Goal: Information Seeking & Learning: Learn about a topic

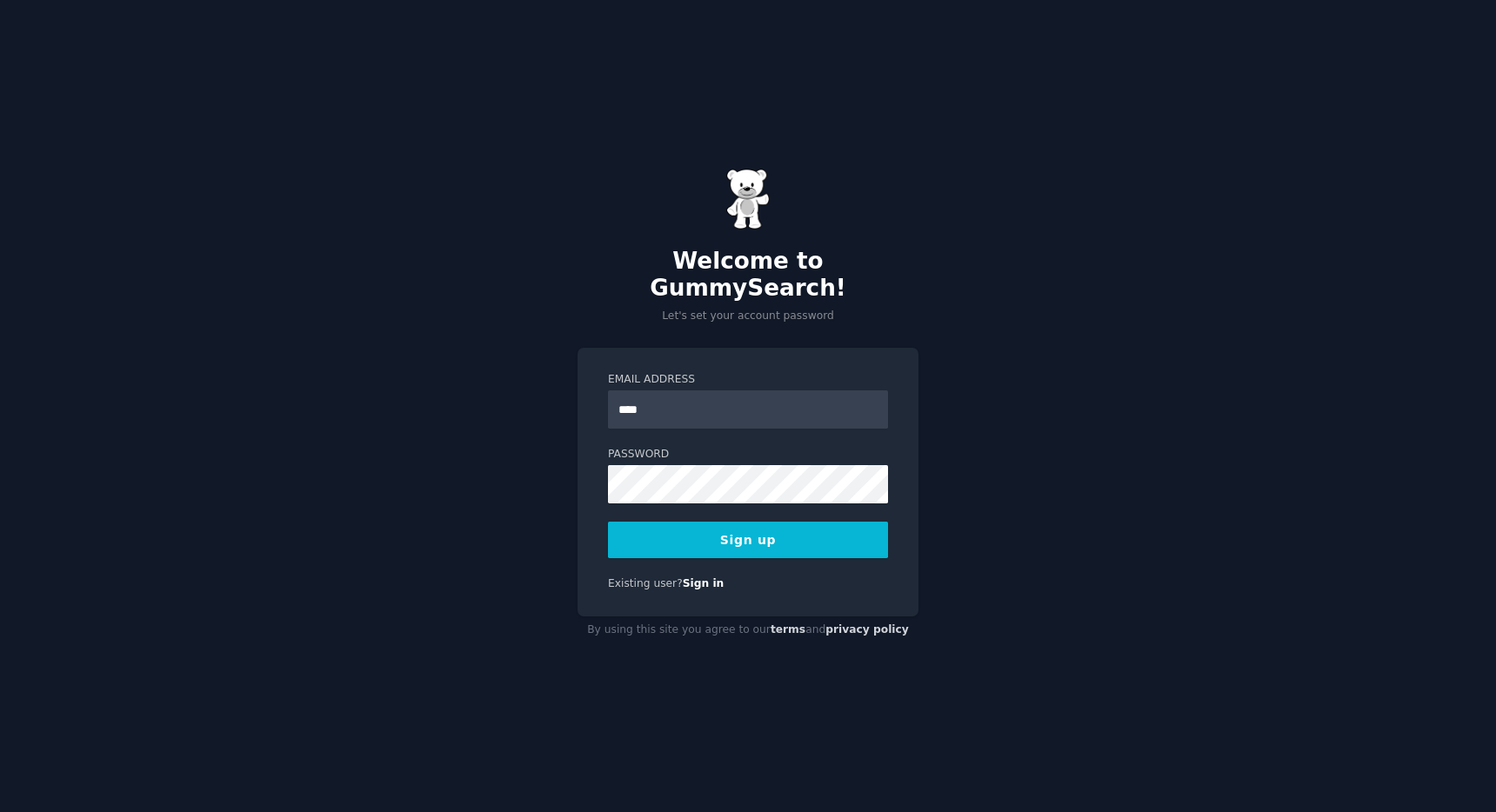
type input "**********"
click at [784, 522] on button "Sign up" at bounding box center [748, 540] width 280 height 36
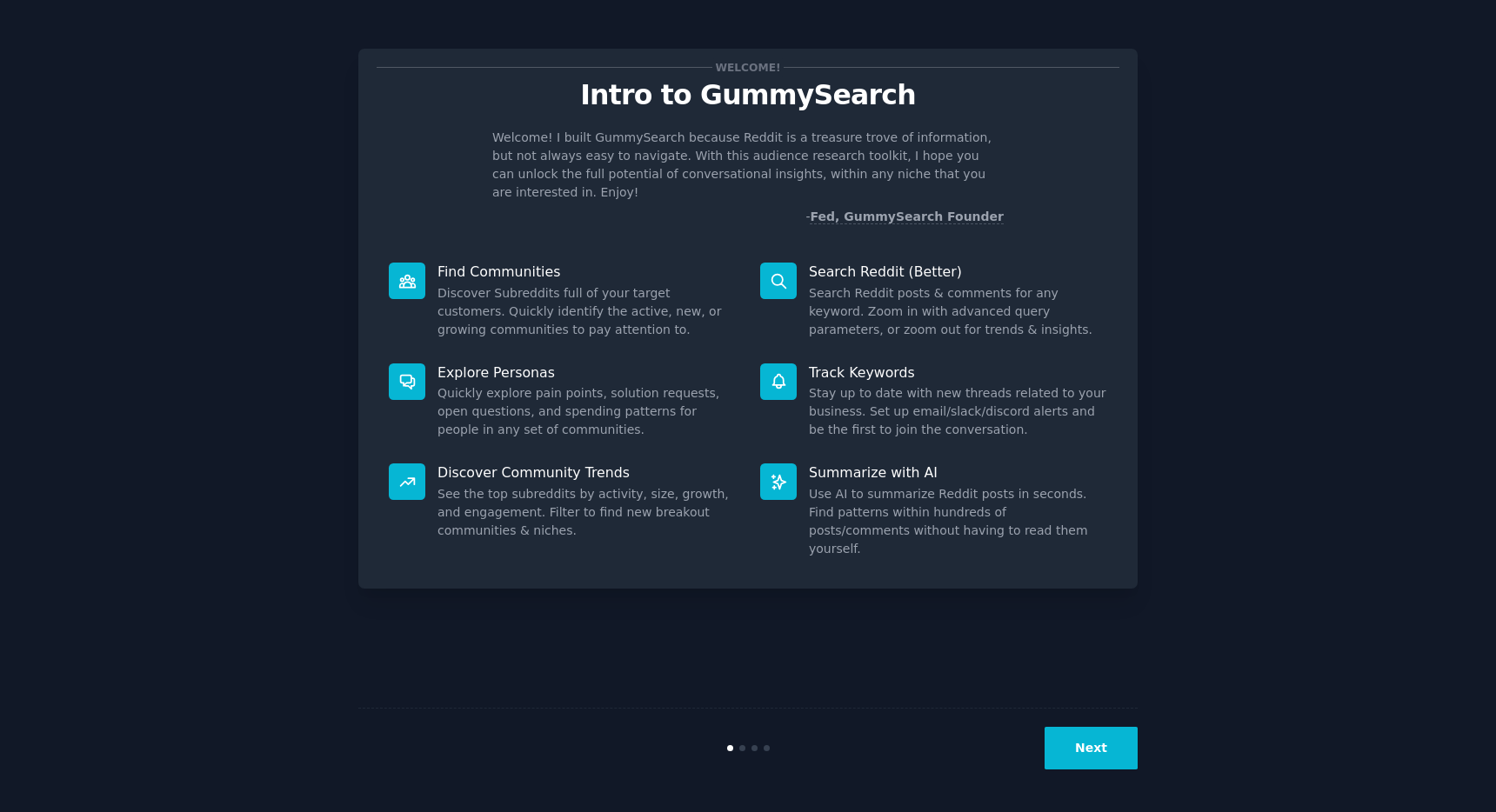
click at [1094, 739] on button "Next" at bounding box center [1091, 747] width 93 height 42
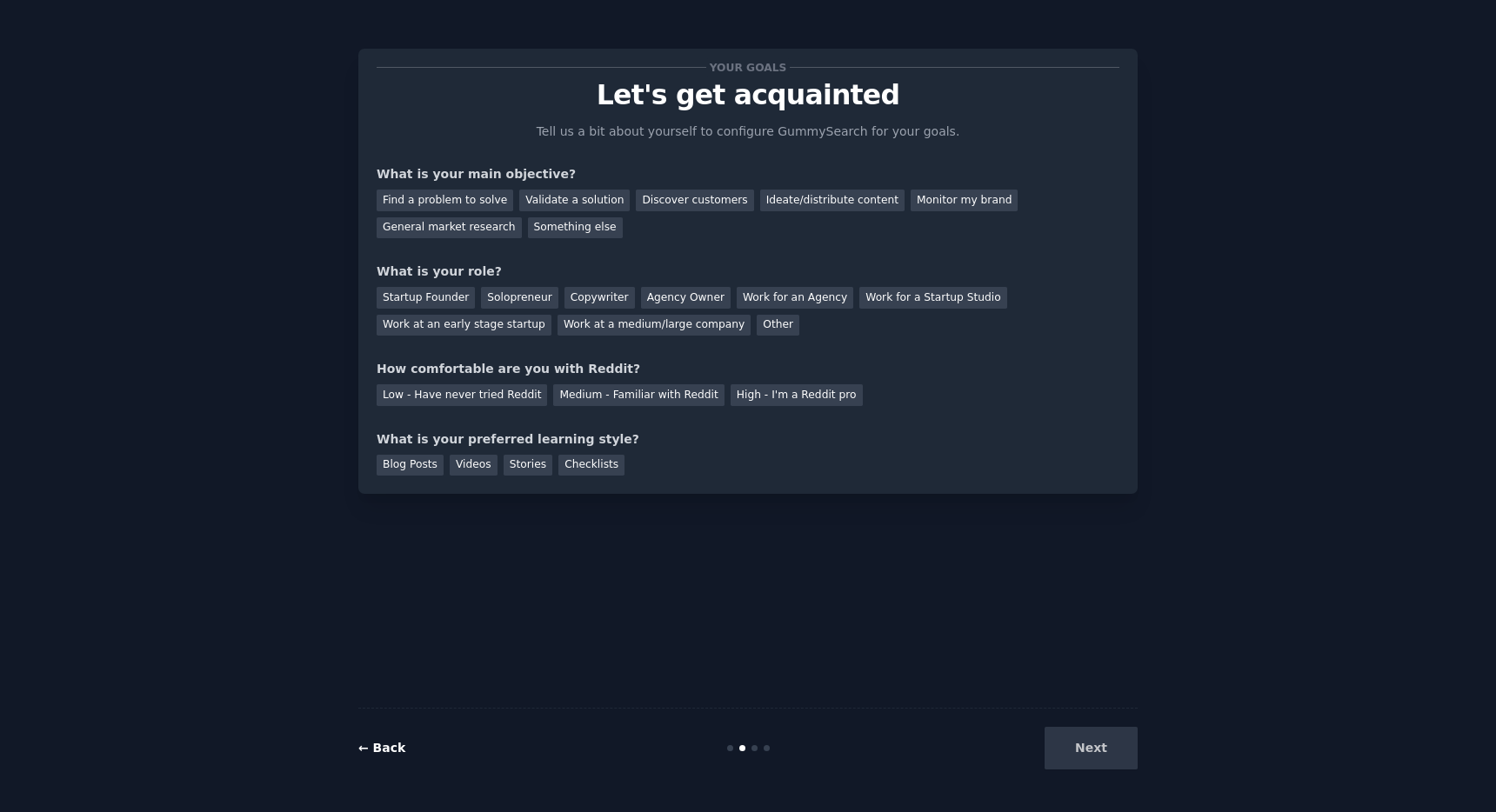
click at [372, 747] on link "← Back" at bounding box center [382, 747] width 47 height 14
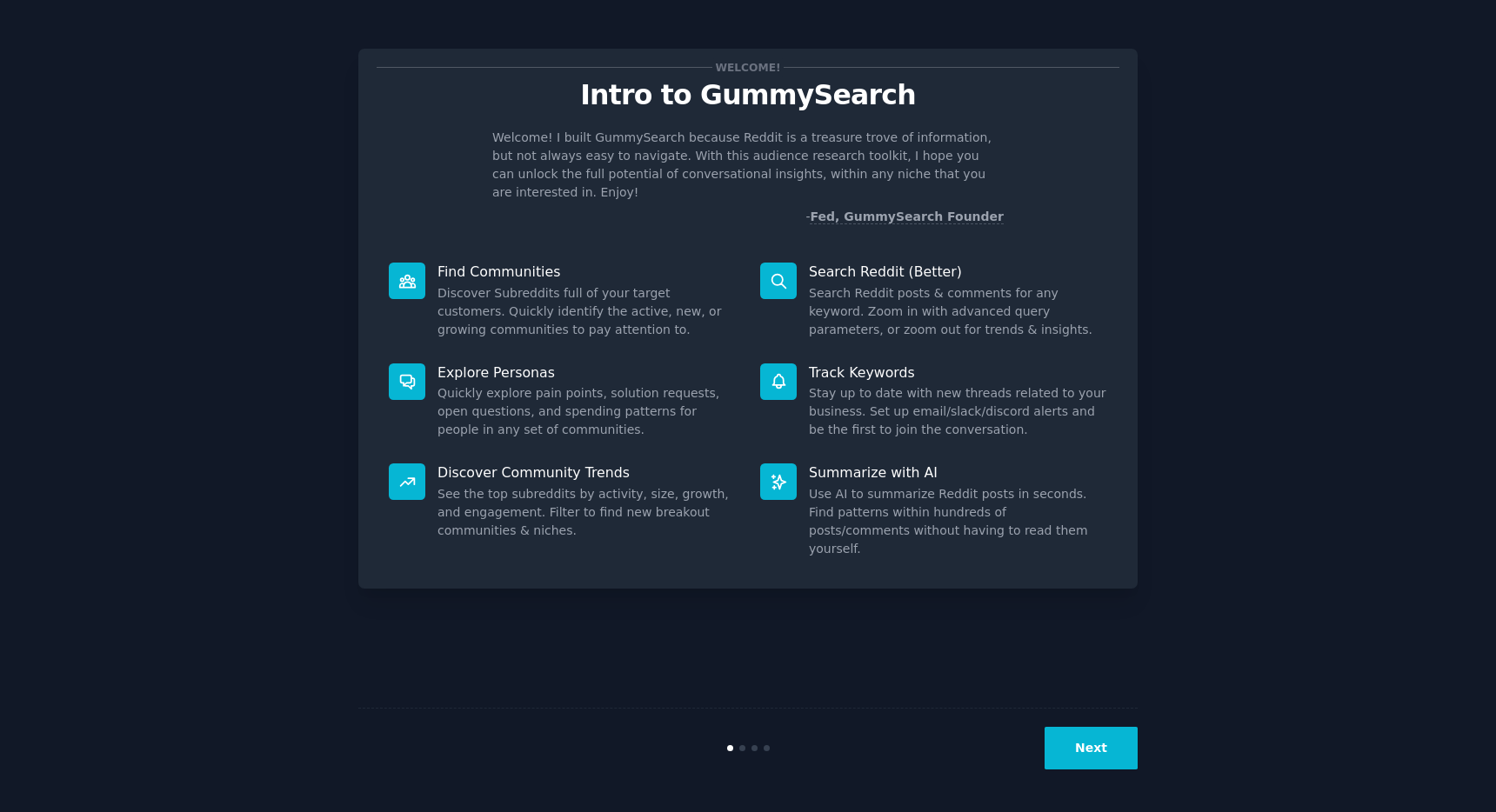
click at [1073, 752] on button "Next" at bounding box center [1091, 747] width 93 height 42
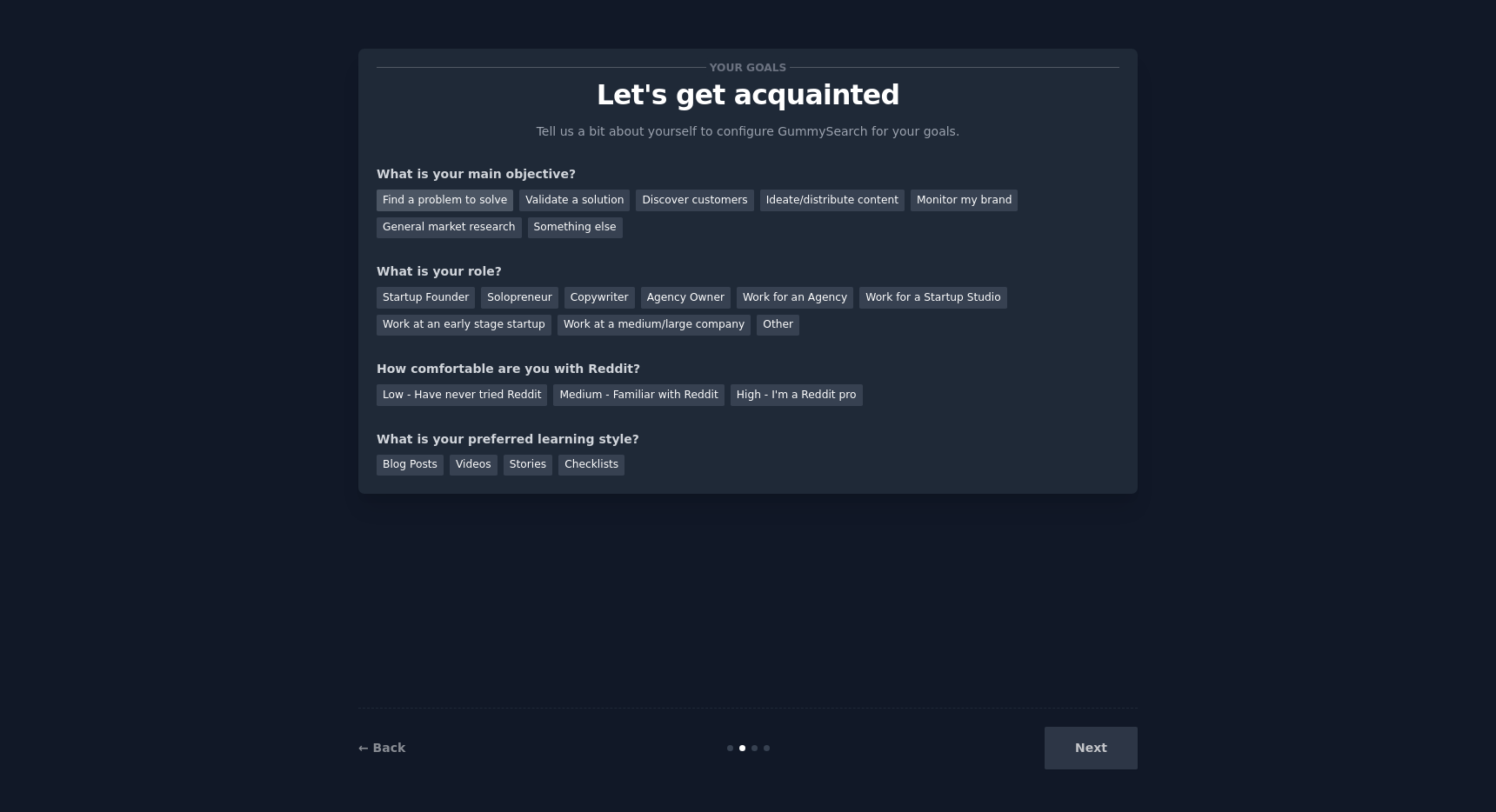
click at [462, 204] on div "Find a problem to solve" at bounding box center [445, 201] width 137 height 22
click at [498, 294] on div "Solopreneur" at bounding box center [519, 298] width 77 height 22
click at [657, 402] on div "Medium - Familiar with Reddit" at bounding box center [637, 395] width 170 height 22
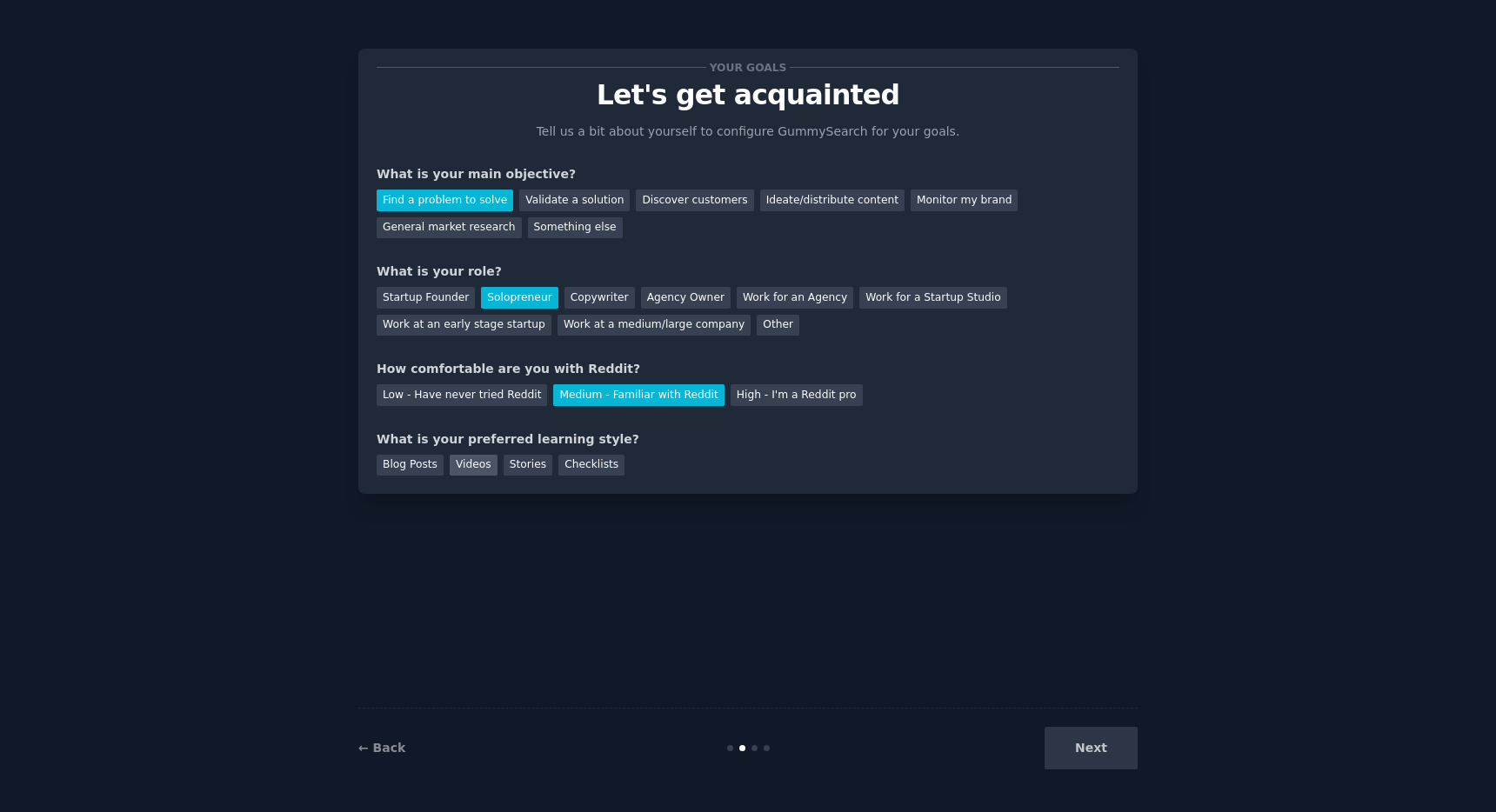
click at [474, 464] on div "Videos" at bounding box center [473, 465] width 48 height 22
click at [576, 465] on div "Checklists" at bounding box center [591, 465] width 66 height 22
click at [461, 466] on div "Videos" at bounding box center [473, 465] width 48 height 22
click at [1093, 766] on button "Next" at bounding box center [1091, 747] width 93 height 42
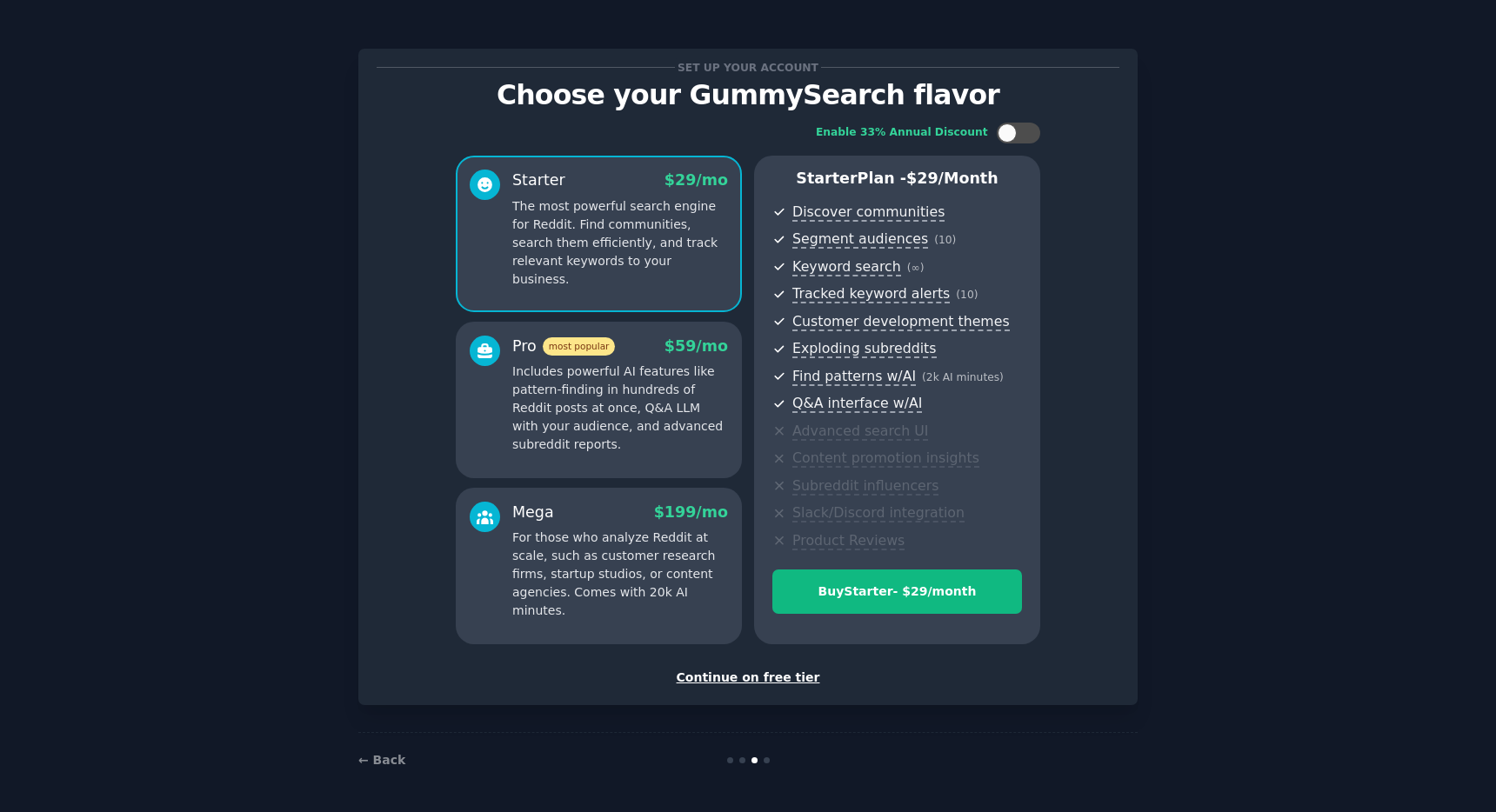
click at [793, 679] on div "Continue on free tier" at bounding box center [748, 677] width 743 height 19
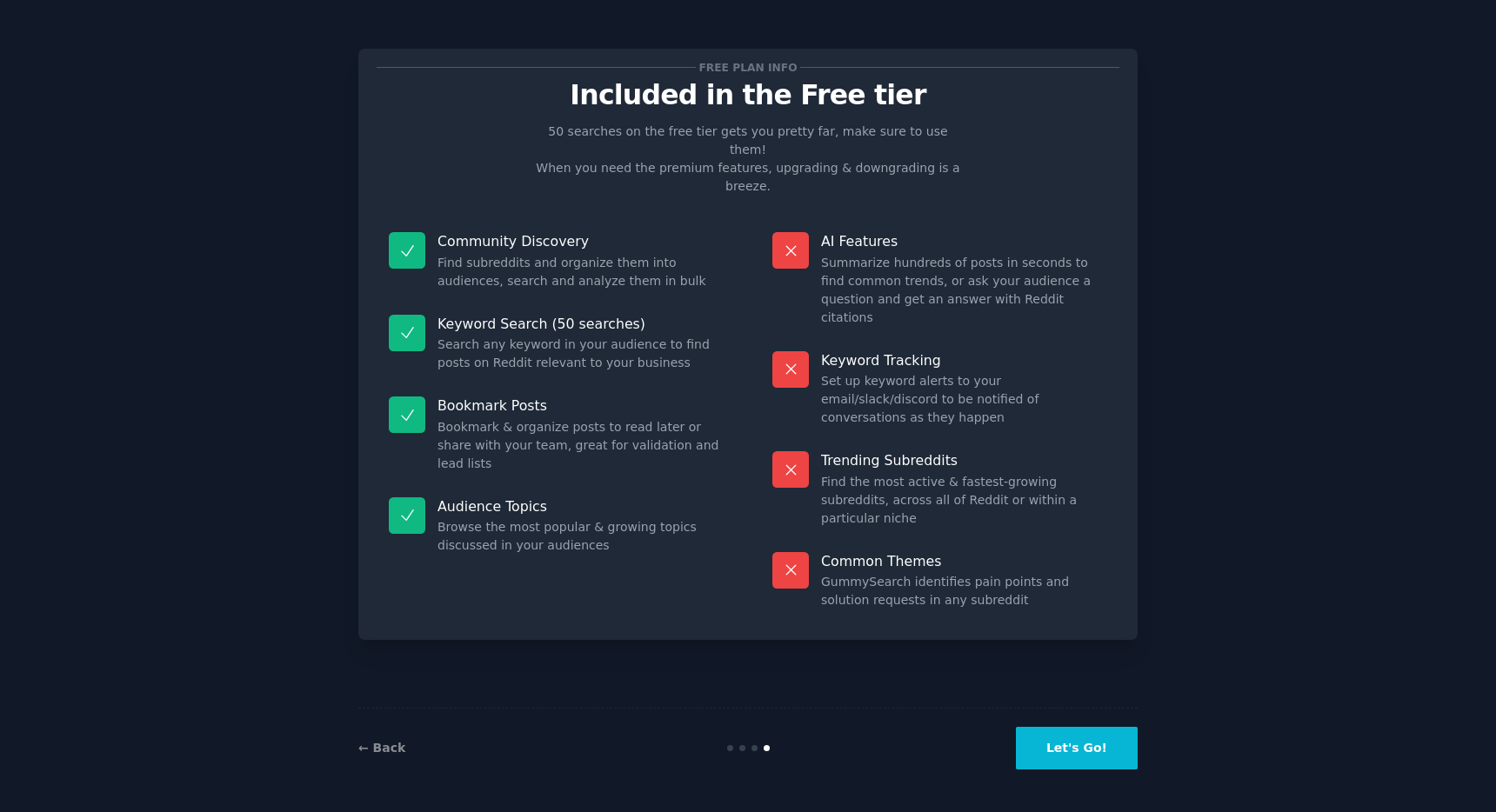
click at [1078, 747] on button "Let's Go!" at bounding box center [1077, 747] width 122 height 42
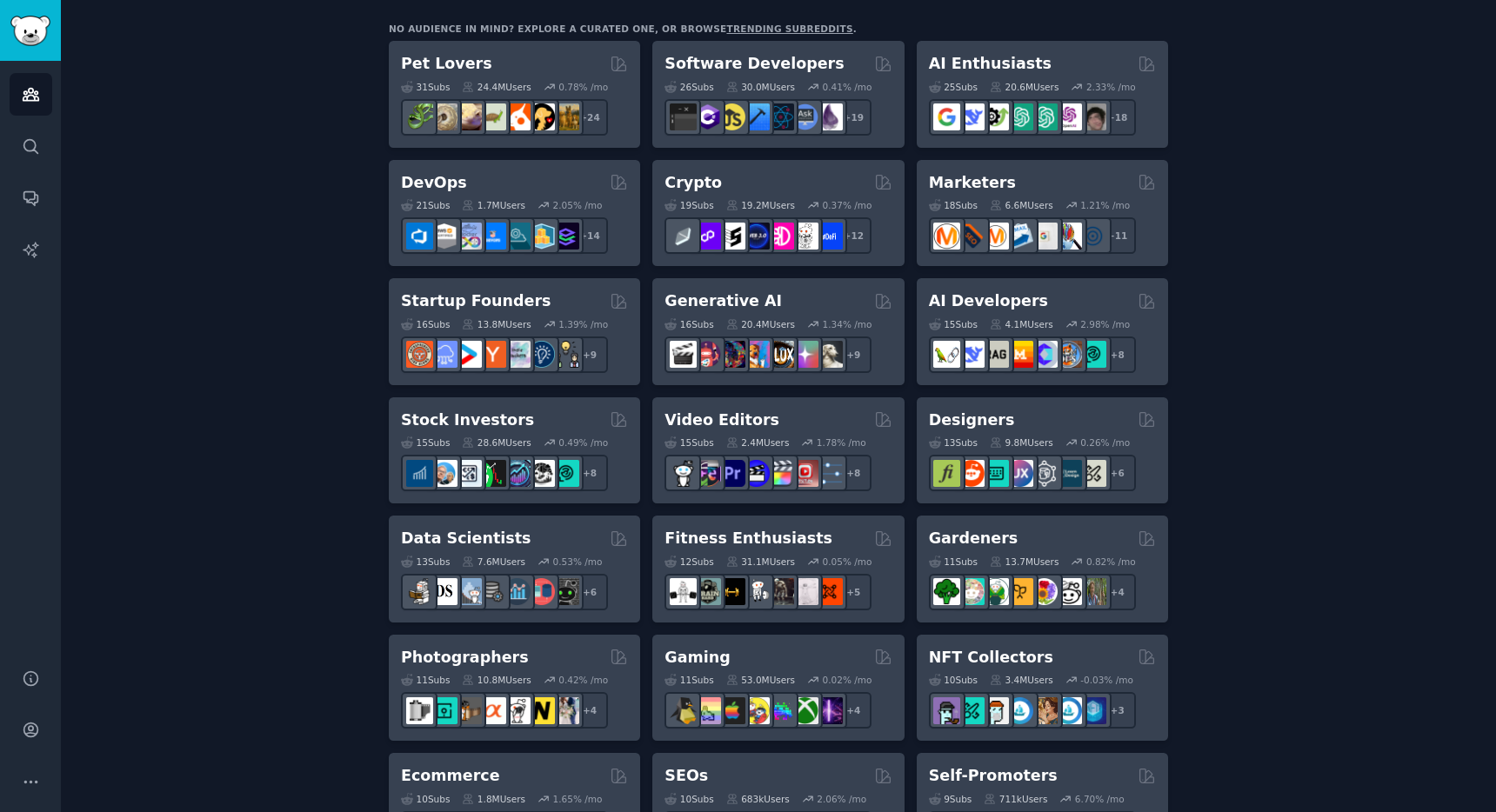
scroll to position [308, 0]
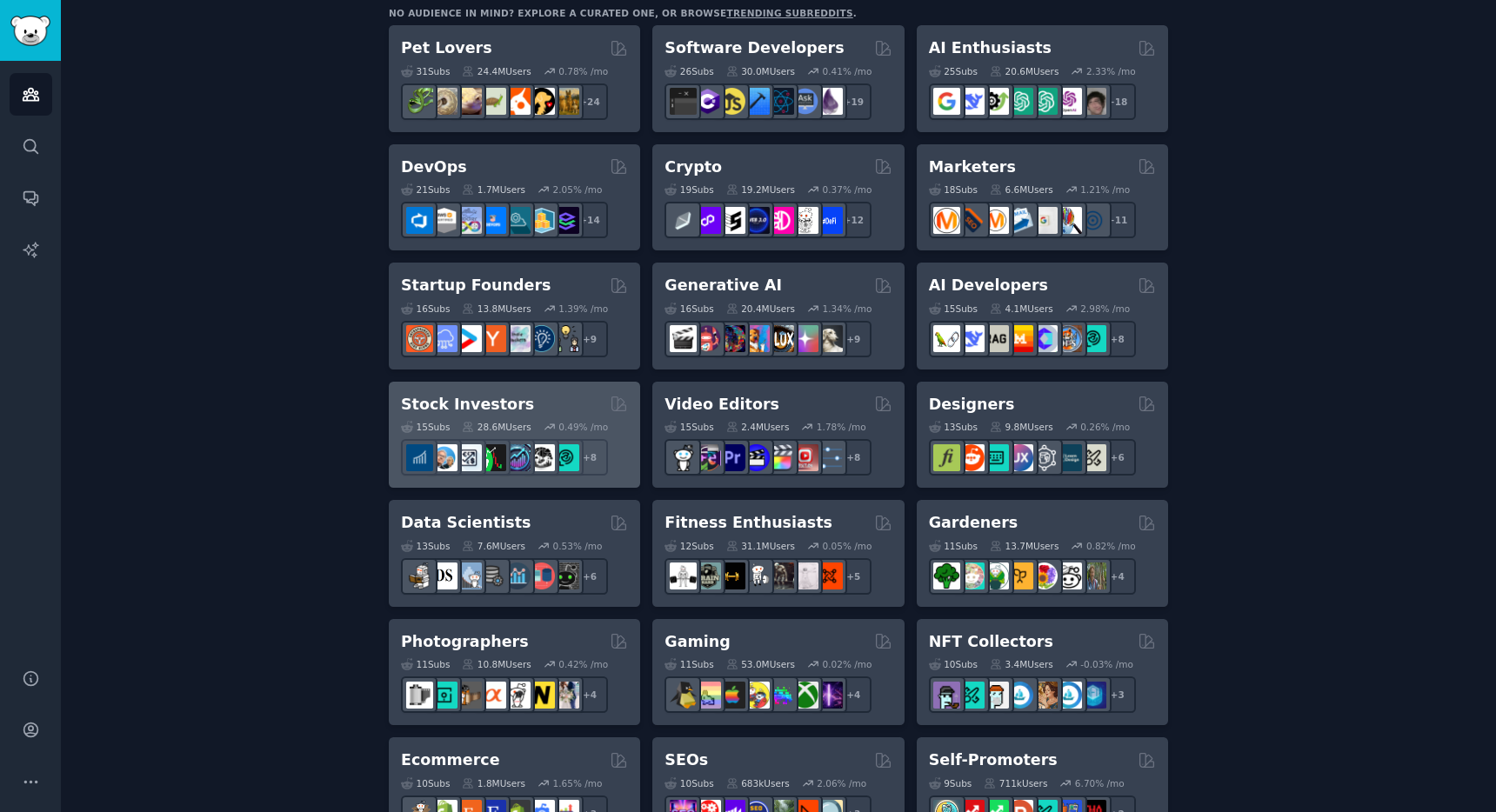
click at [535, 392] on div "Stock Investors 15 Sub s 28.6M Users 0.49 % /mo + 8" at bounding box center [514, 435] width 252 height 107
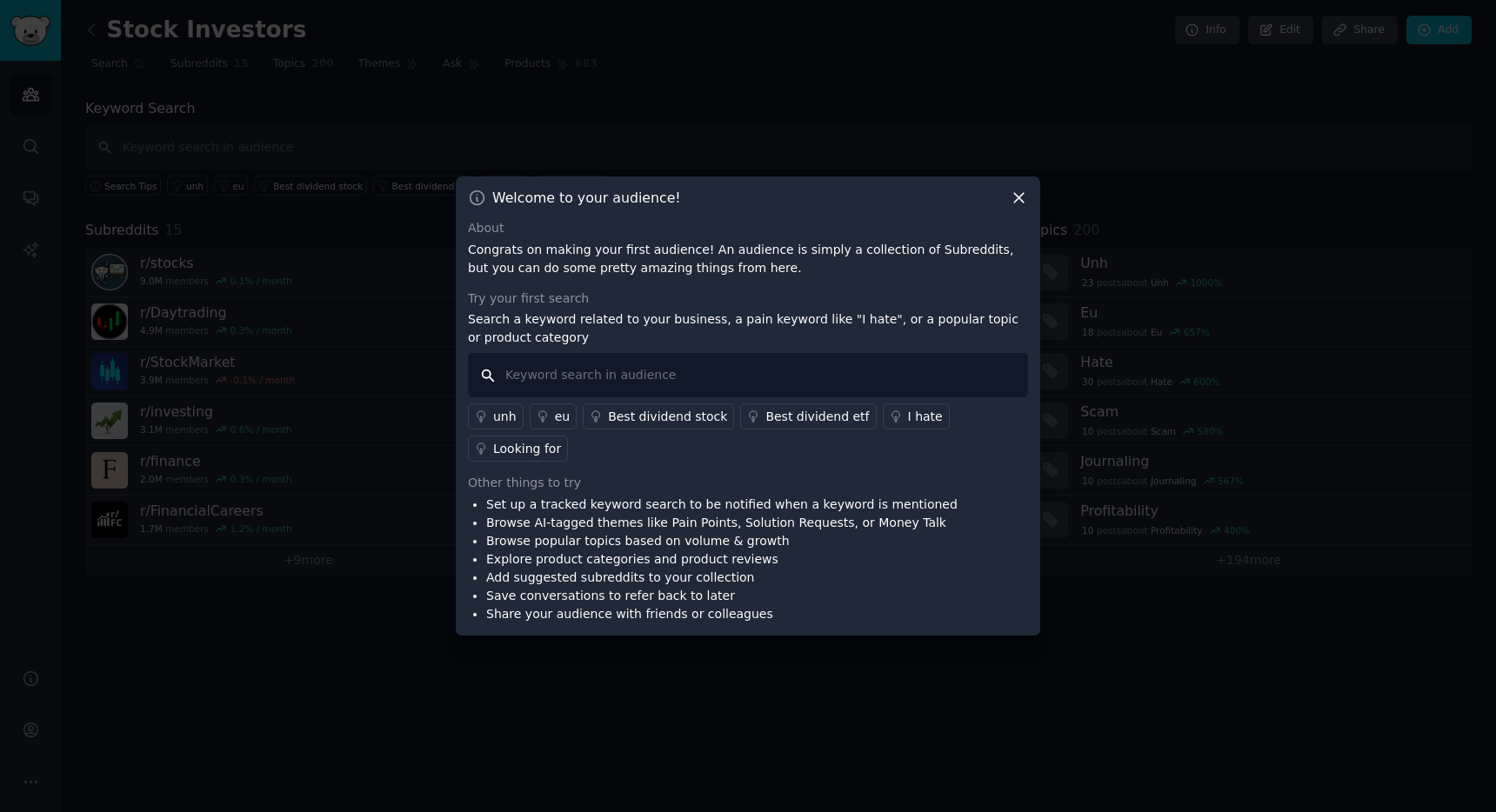
click at [562, 375] on input "text" at bounding box center [748, 375] width 560 height 44
type input "i hate"
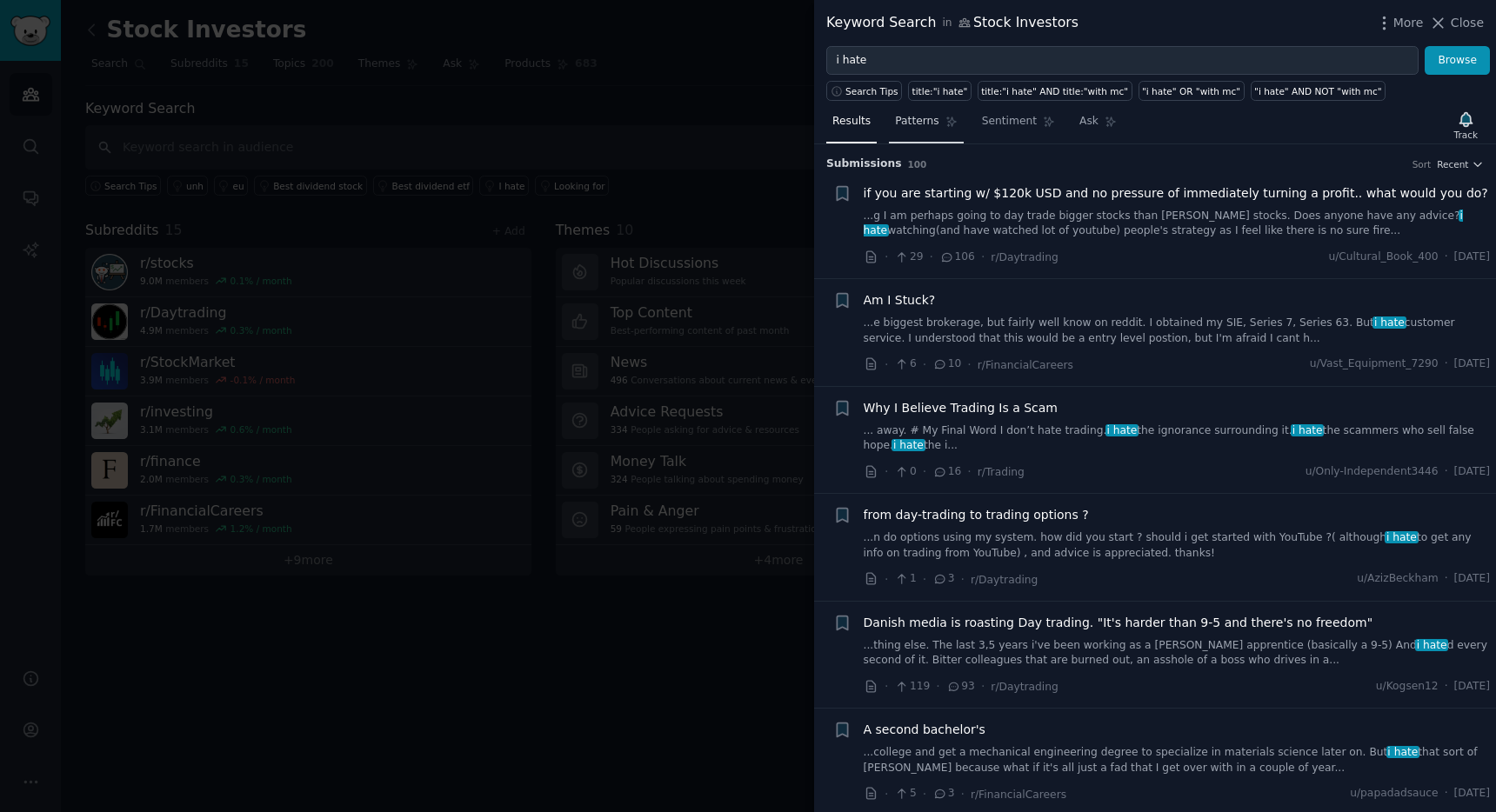
click at [933, 126] on span "Patterns" at bounding box center [917, 122] width 43 height 16
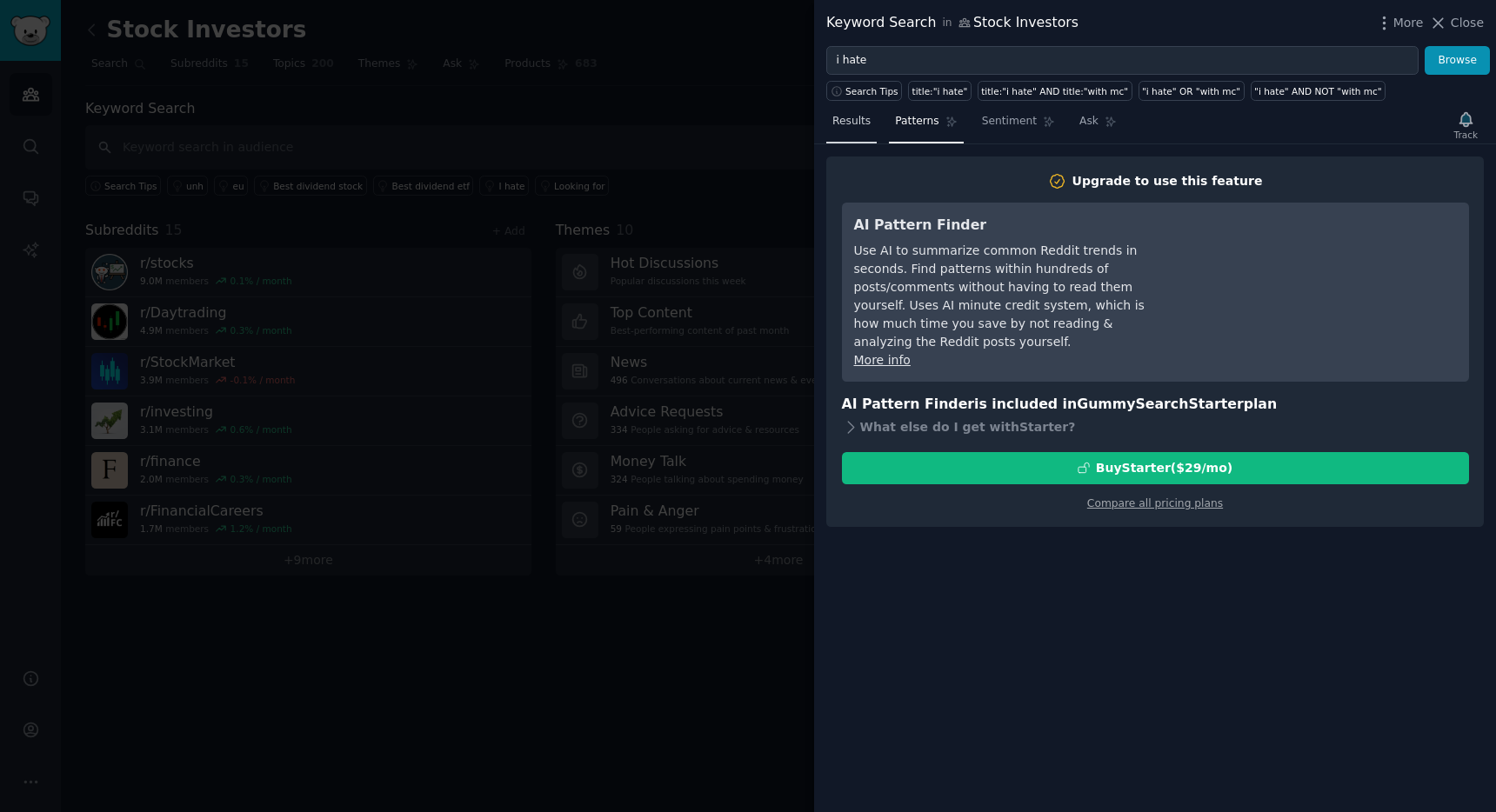
click at [855, 124] on span "Results" at bounding box center [851, 122] width 38 height 16
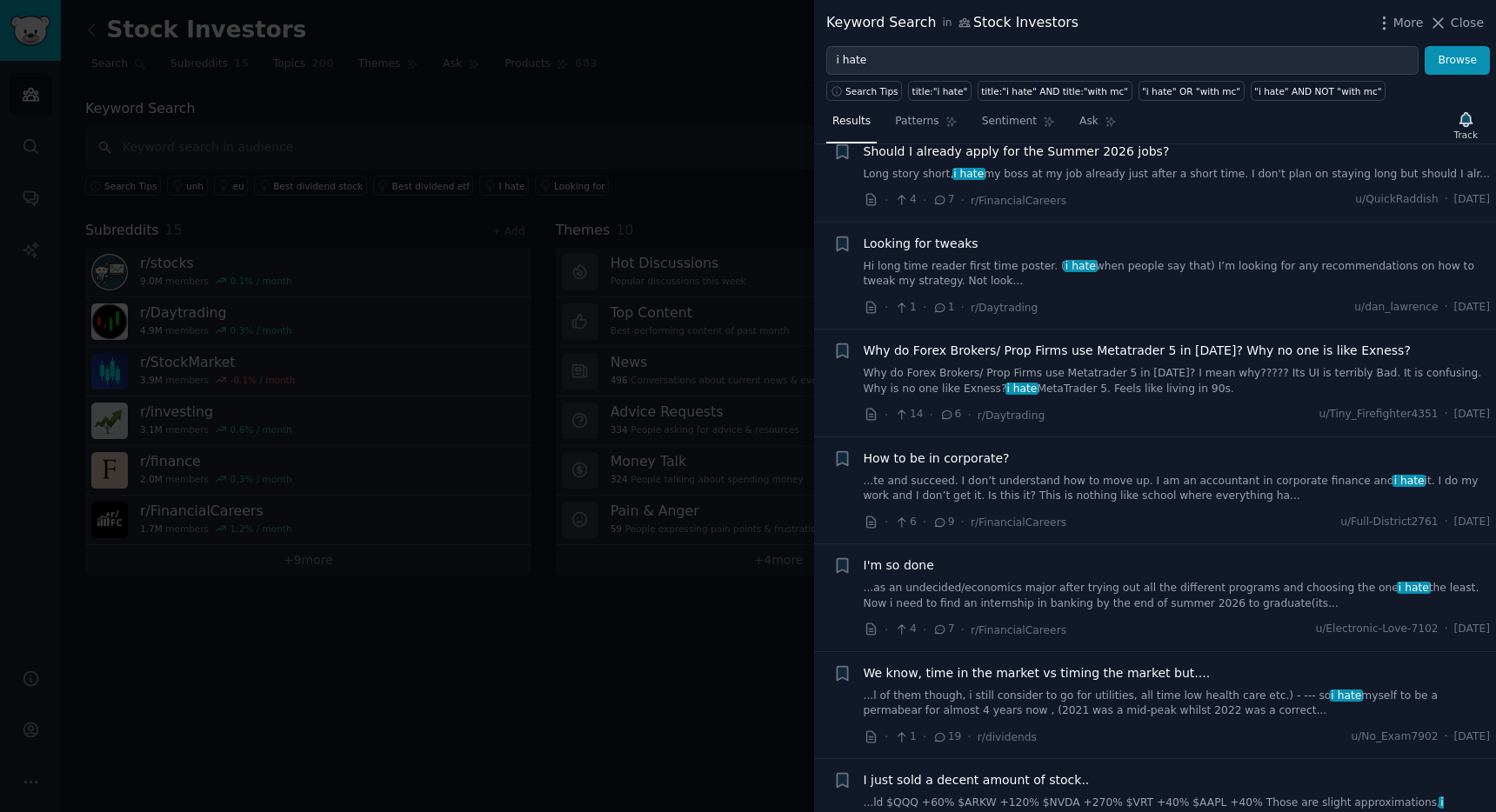
scroll to position [2078, 0]
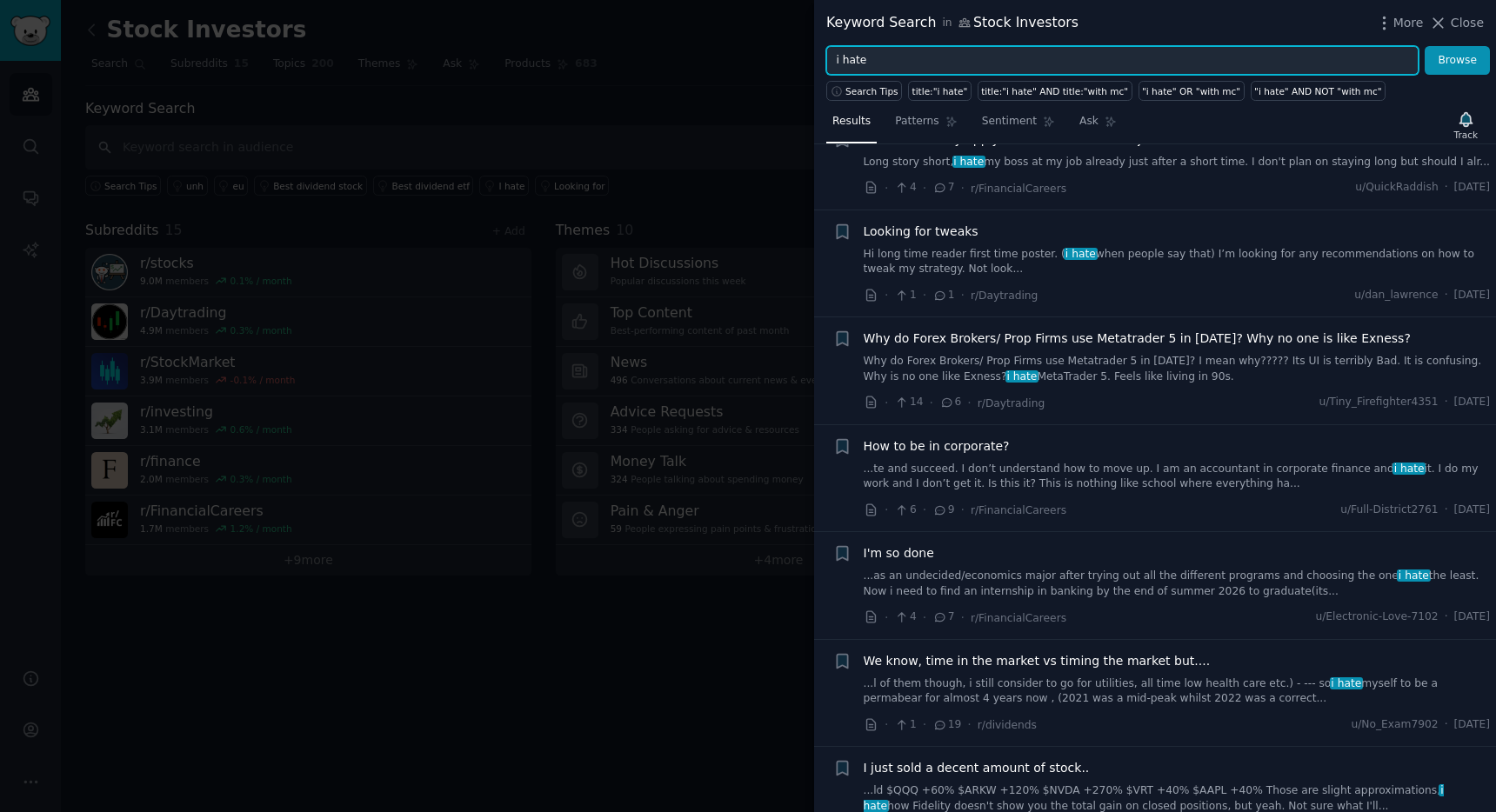
drag, startPoint x: 902, startPoint y: 58, endPoint x: 749, endPoint y: 56, distance: 153.0
click at [749, 56] on div "Keyword Search in Stock Investors More Close i hate Browse Search Tips title:"i…" at bounding box center [748, 406] width 1496 height 812
click at [1424, 46] on button "Browse" at bounding box center [1457, 61] width 65 height 29
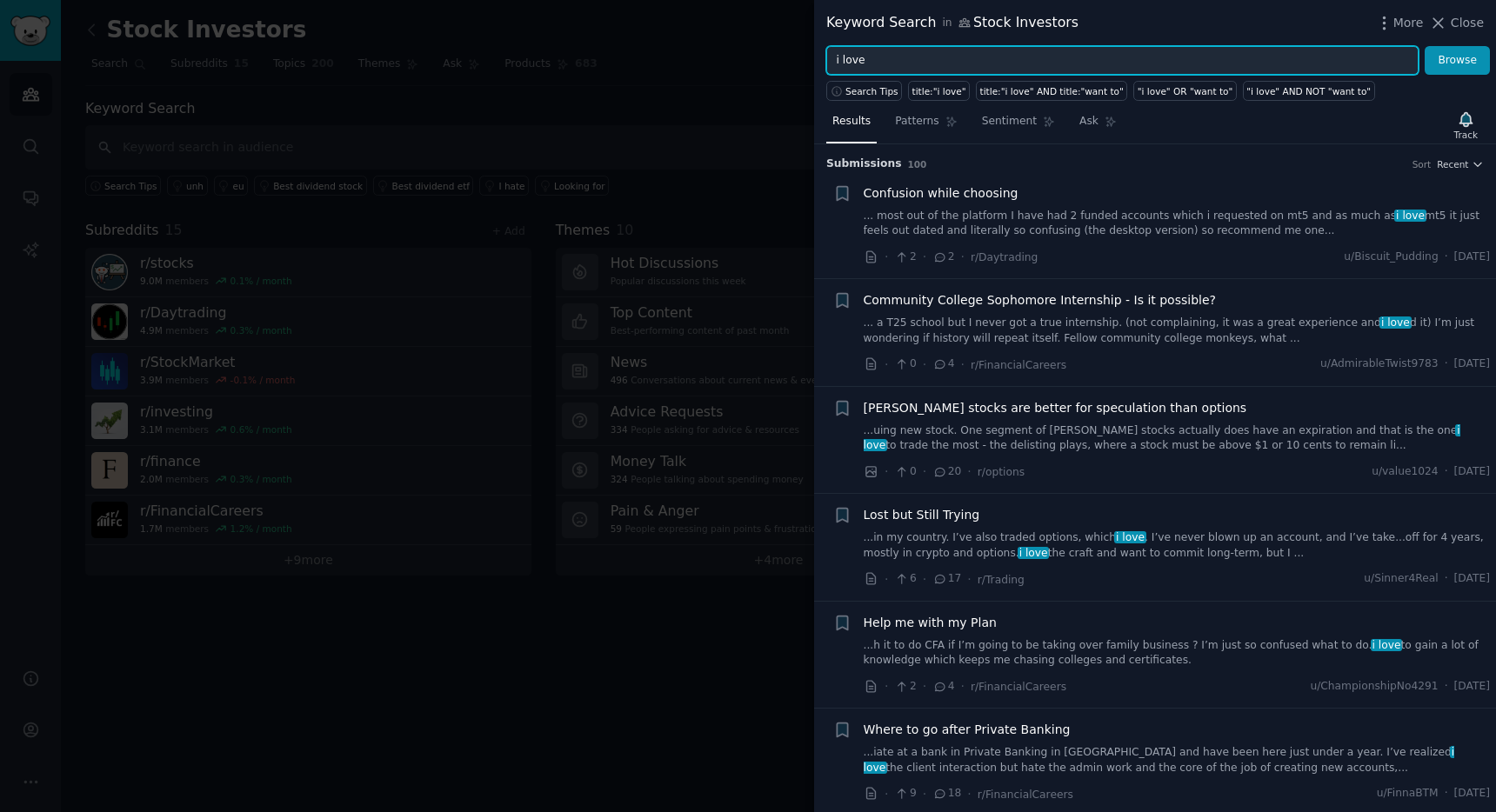
drag, startPoint x: 895, startPoint y: 62, endPoint x: 747, endPoint y: 62, distance: 148.0
click at [747, 62] on div "Keyword Search in Stock Investors More Close i love Browse Search Tips title:"i…" at bounding box center [748, 406] width 1496 height 812
click at [1424, 46] on button "Browse" at bounding box center [1457, 61] width 65 height 29
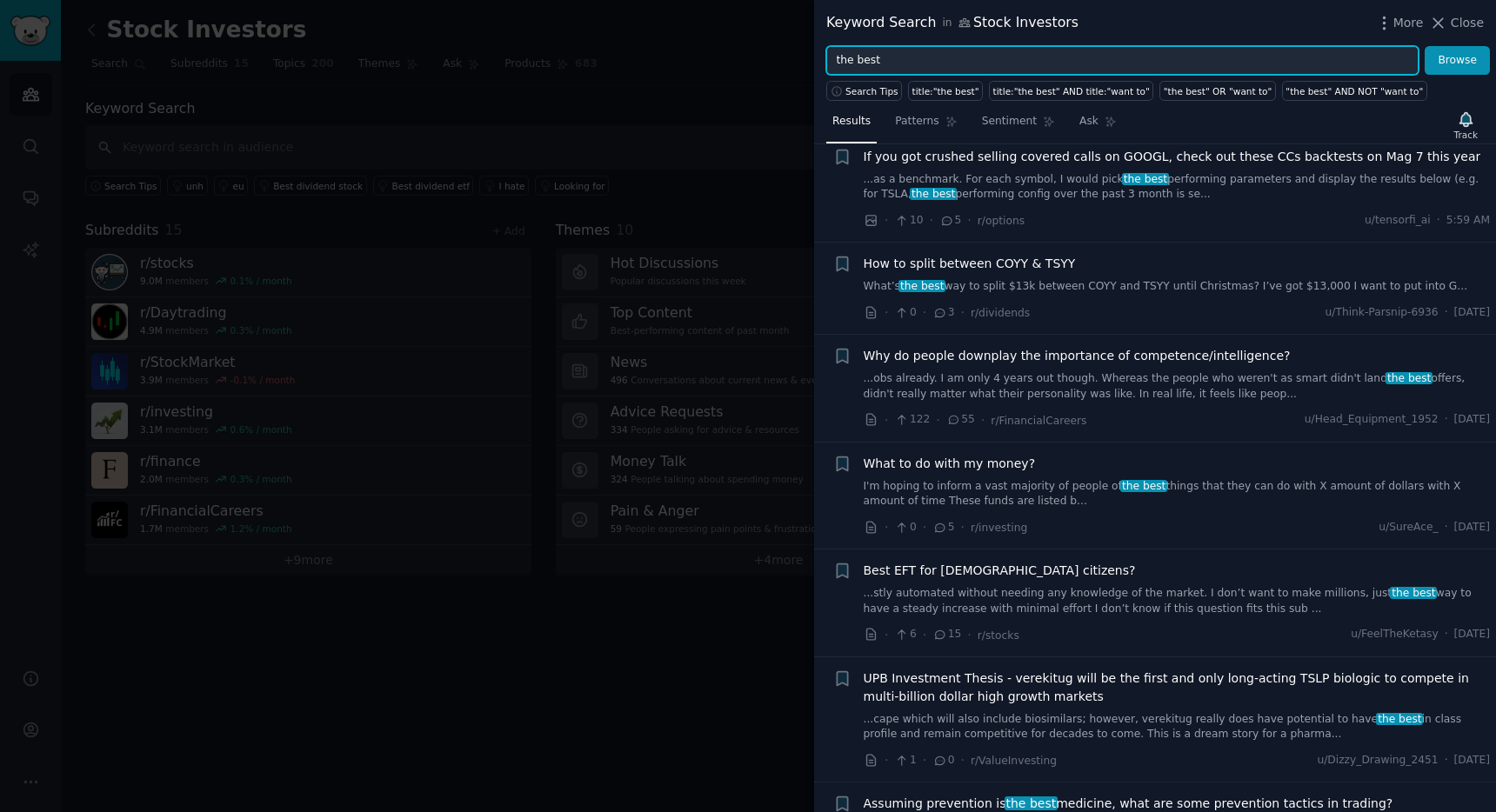
scroll to position [0, 0]
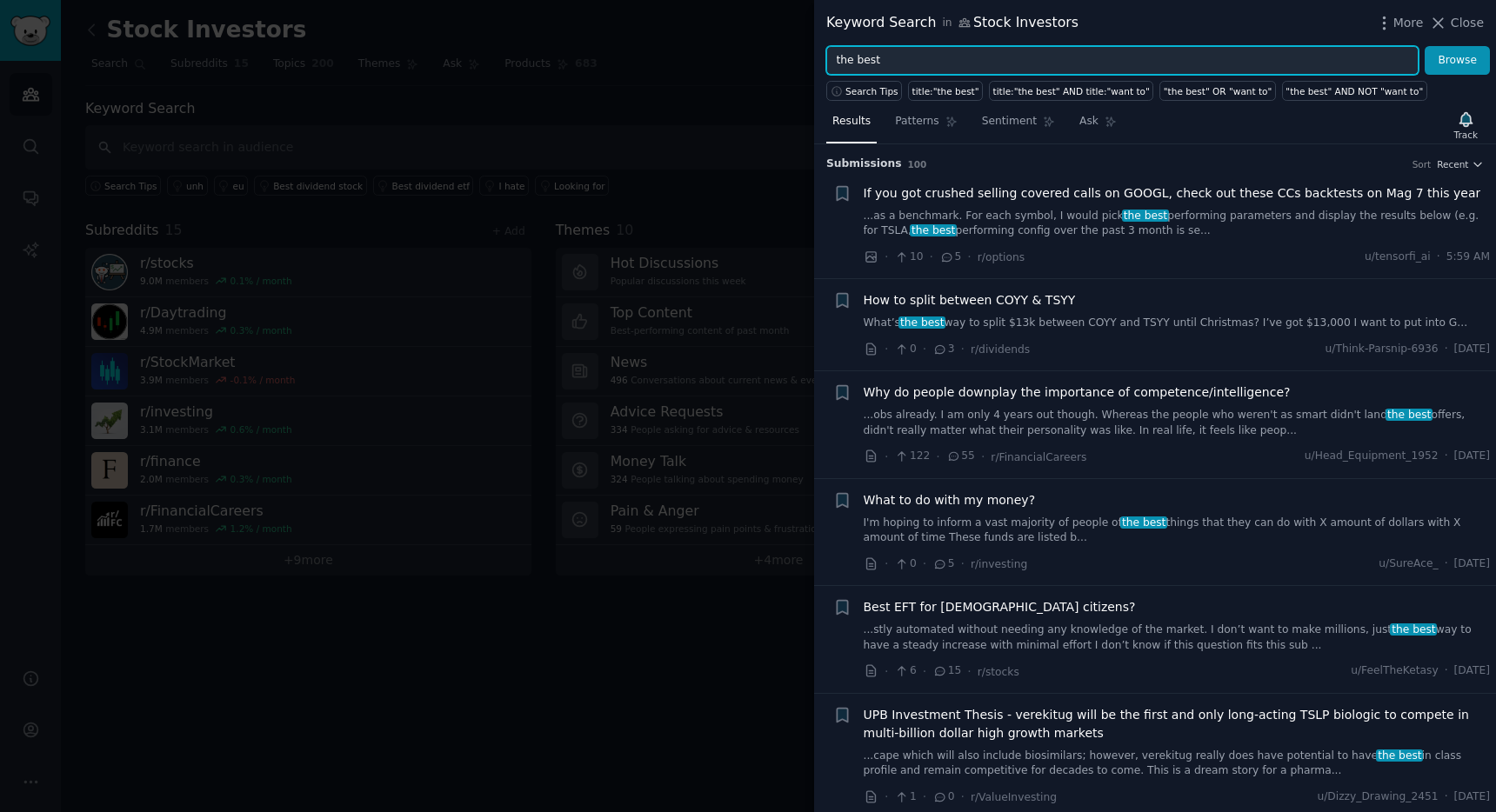
drag, startPoint x: 909, startPoint y: 56, endPoint x: 761, endPoint y: 56, distance: 148.0
click at [761, 56] on div "Keyword Search in Stock Investors More Close the best Browse Search Tips title:…" at bounding box center [748, 406] width 1496 height 812
click at [1424, 46] on button "Browse" at bounding box center [1457, 61] width 65 height 29
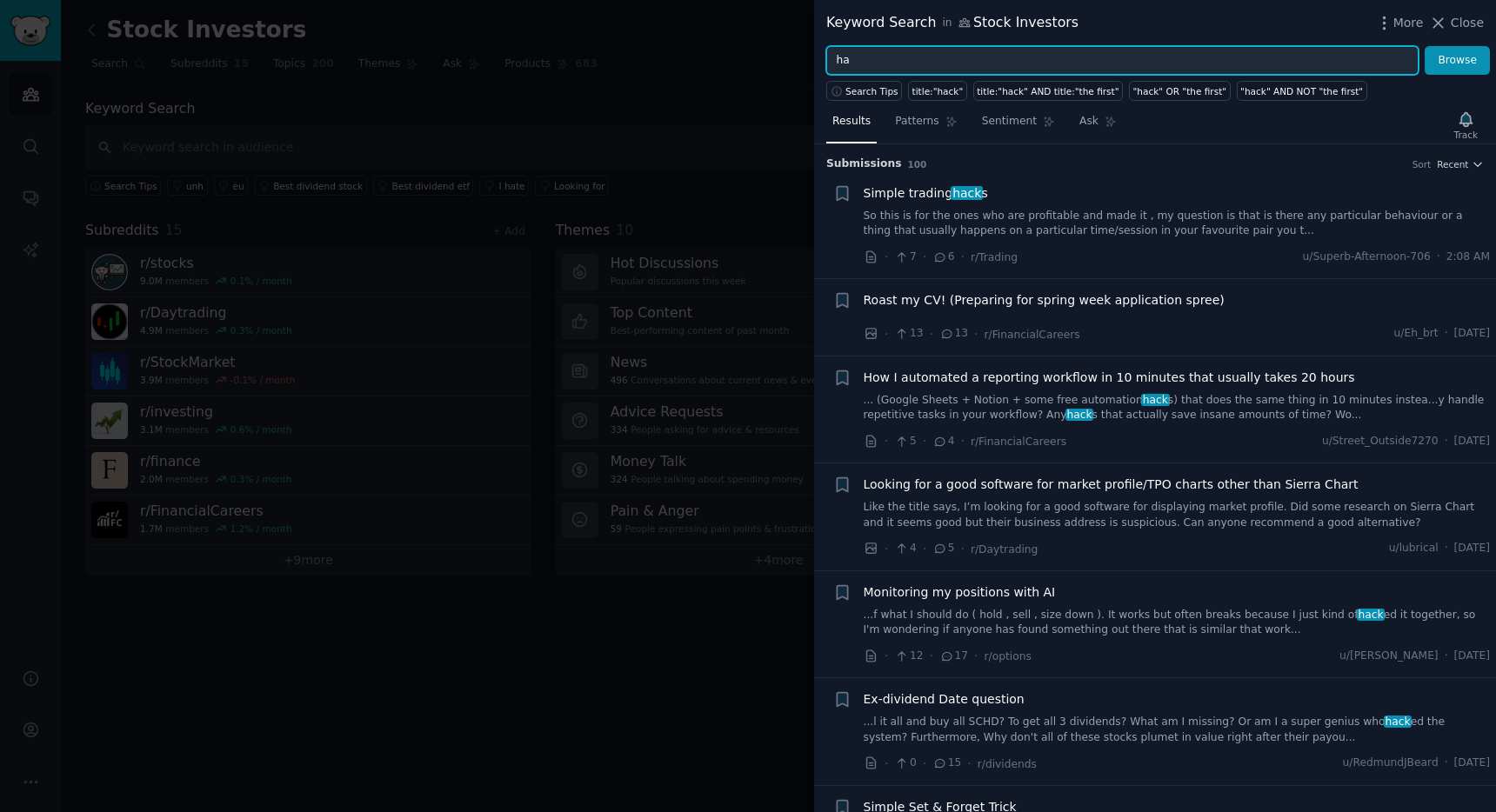
type input "h"
click at [1424, 46] on button "Browse" at bounding box center [1457, 61] width 65 height 29
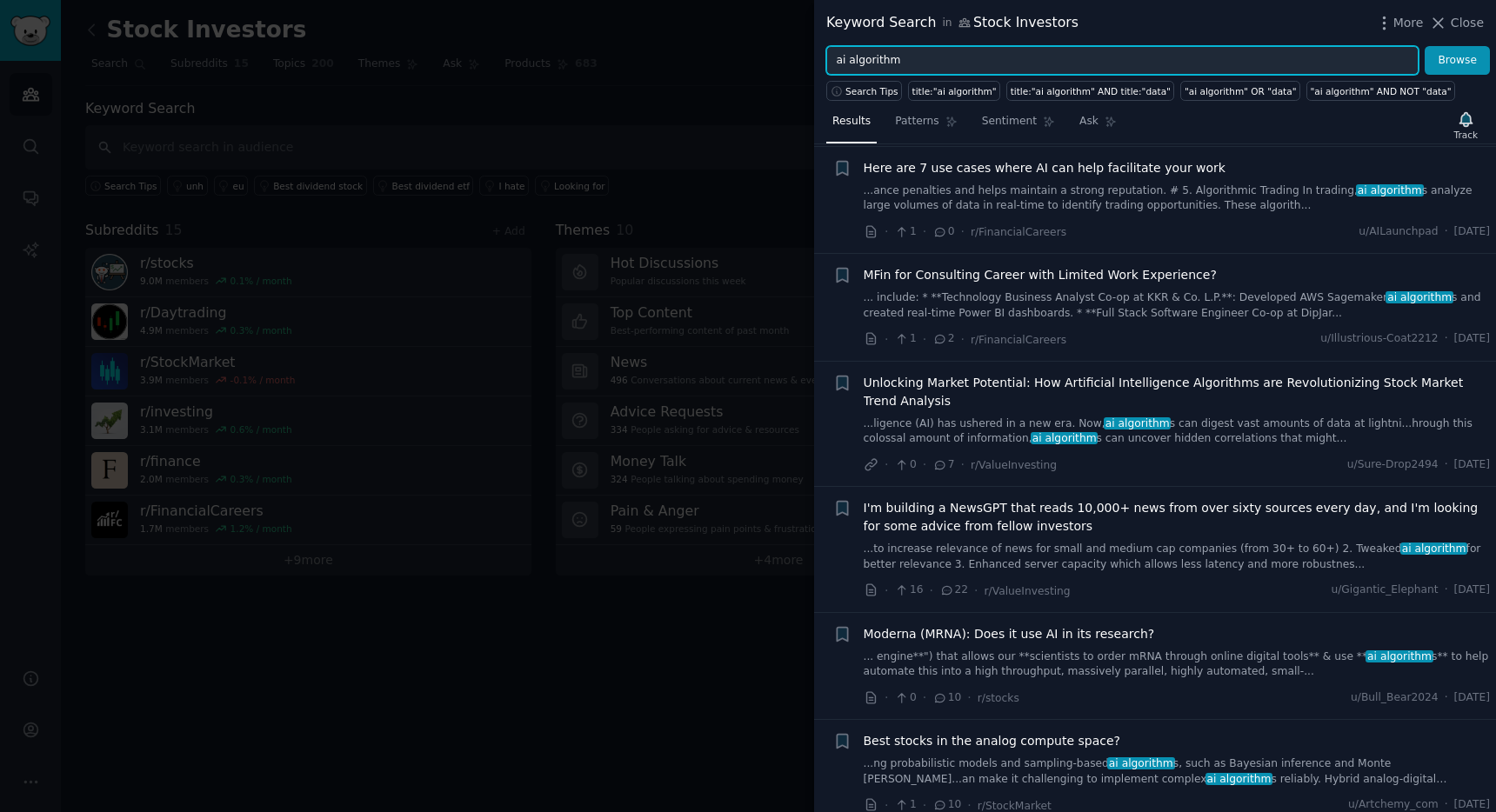
scroll to position [1550, 0]
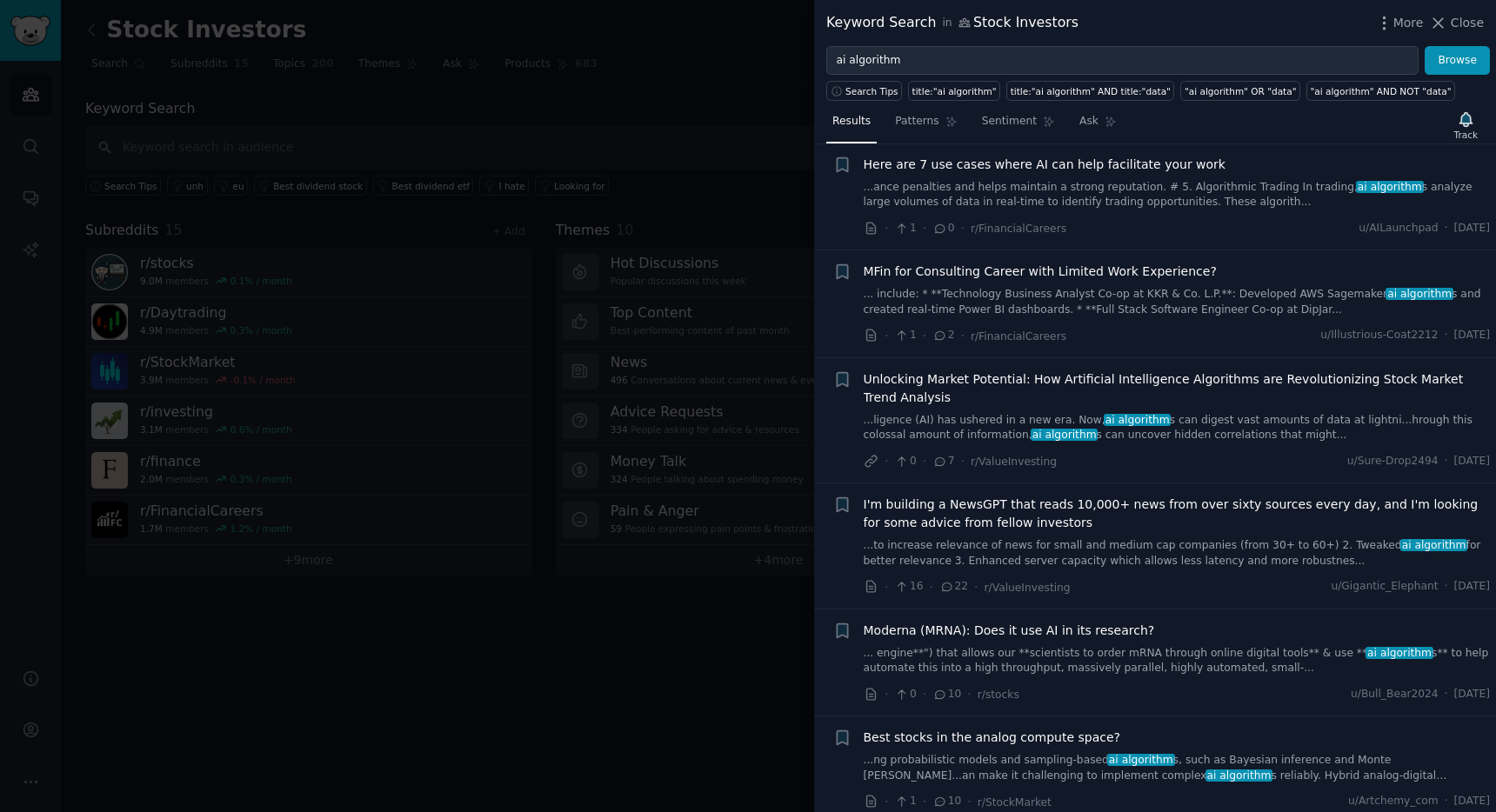
click at [1249, 578] on div "· 16 · 22 · r/ValueInvesting u/Gigantic_Elephant · [DATE]" at bounding box center [1177, 587] width 628 height 19
click at [1051, 495] on span "I'm building a NewsGPT that reads 10,000+ news from over sixty sources every da…" at bounding box center [1177, 513] width 628 height 36
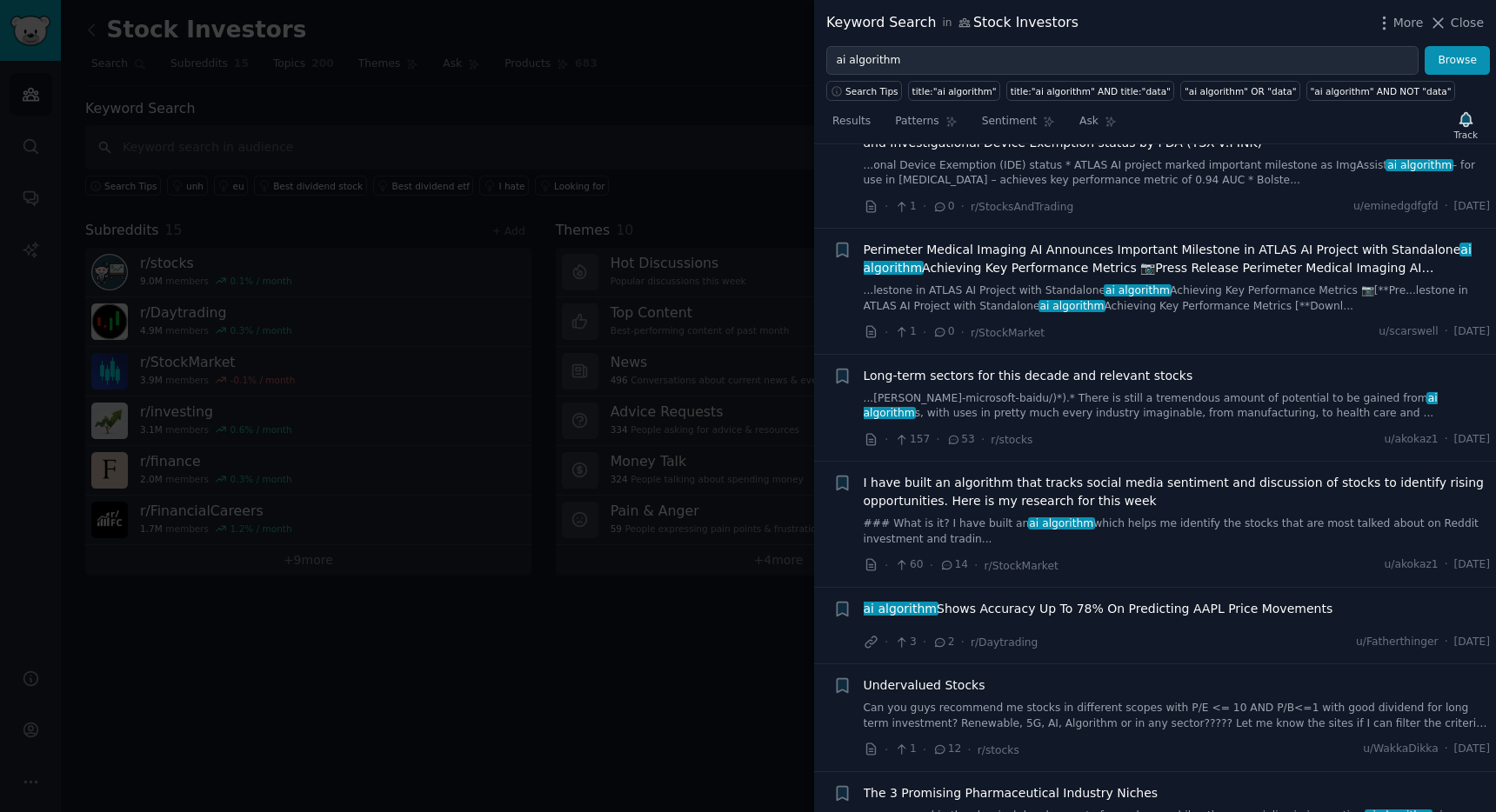
scroll to position [4769, 0]
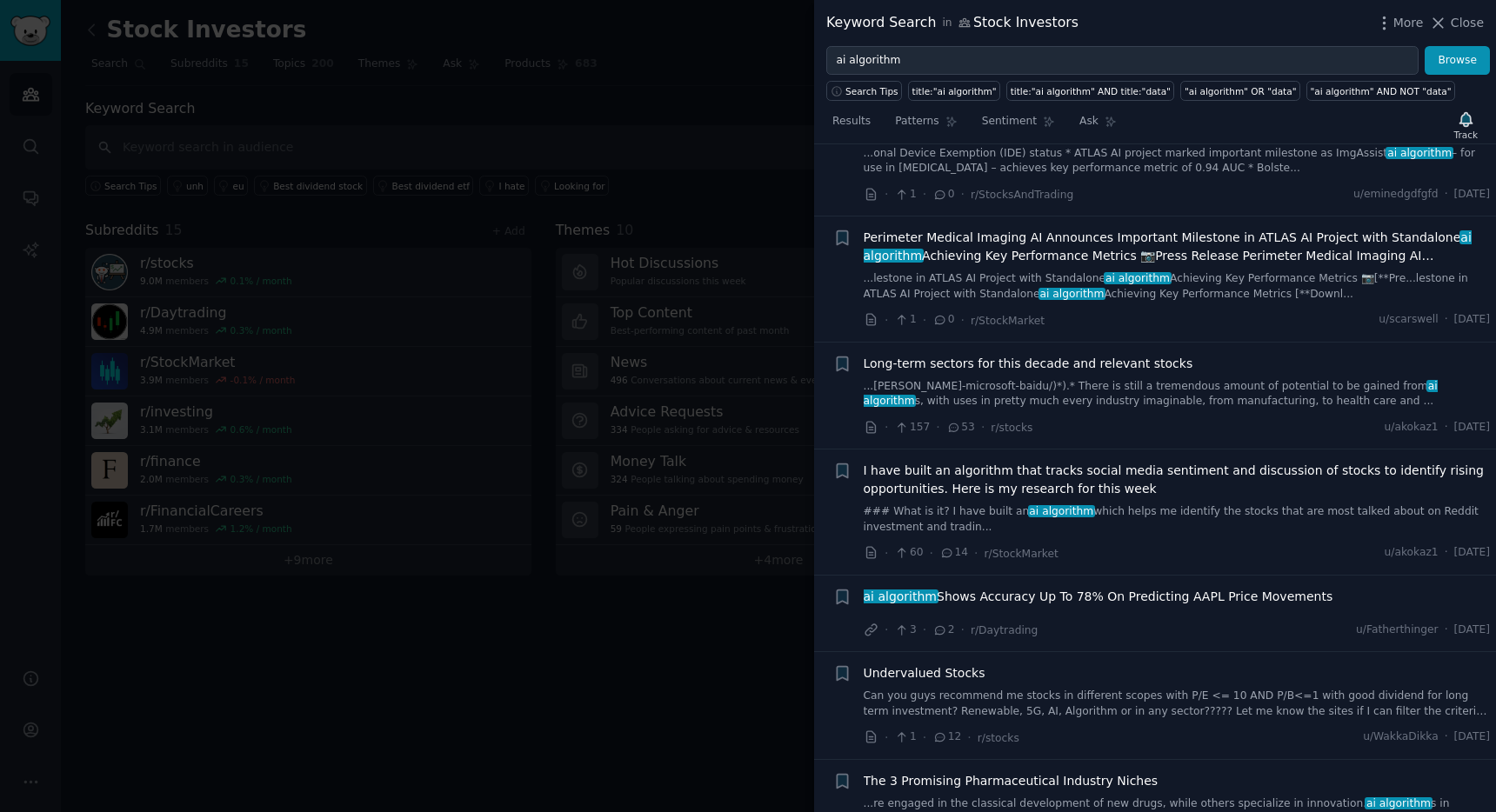
click at [1133, 620] on div "· 3 · 2 · r/Daytrading u/Fatherthinger · [DATE]" at bounding box center [1177, 629] width 628 height 19
click at [1086, 588] on span "ai algorithm Shows Accuracy Up To 78% On Predicting AAPL Price Movements" at bounding box center [1098, 597] width 469 height 19
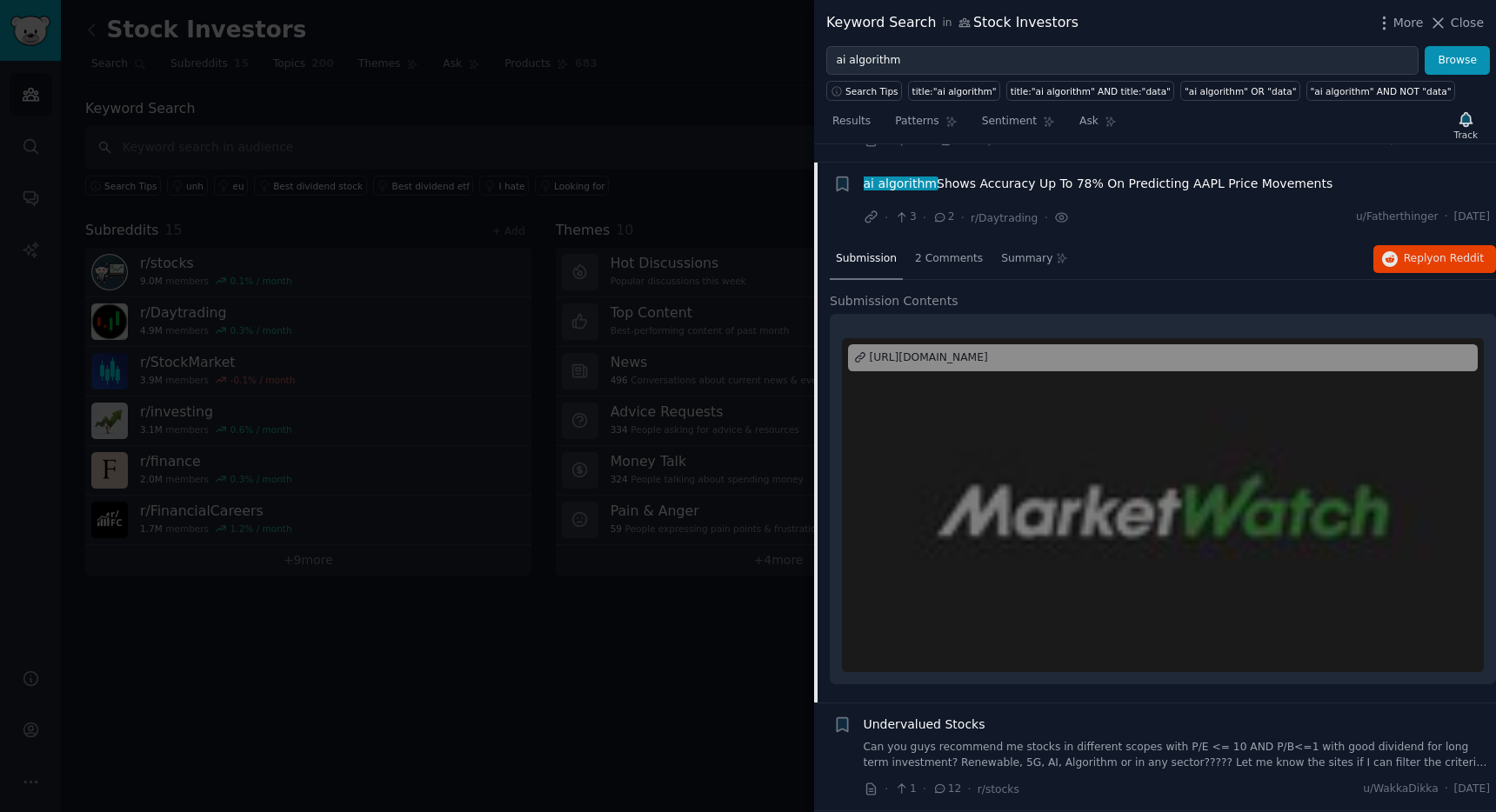
scroll to position [4322, 0]
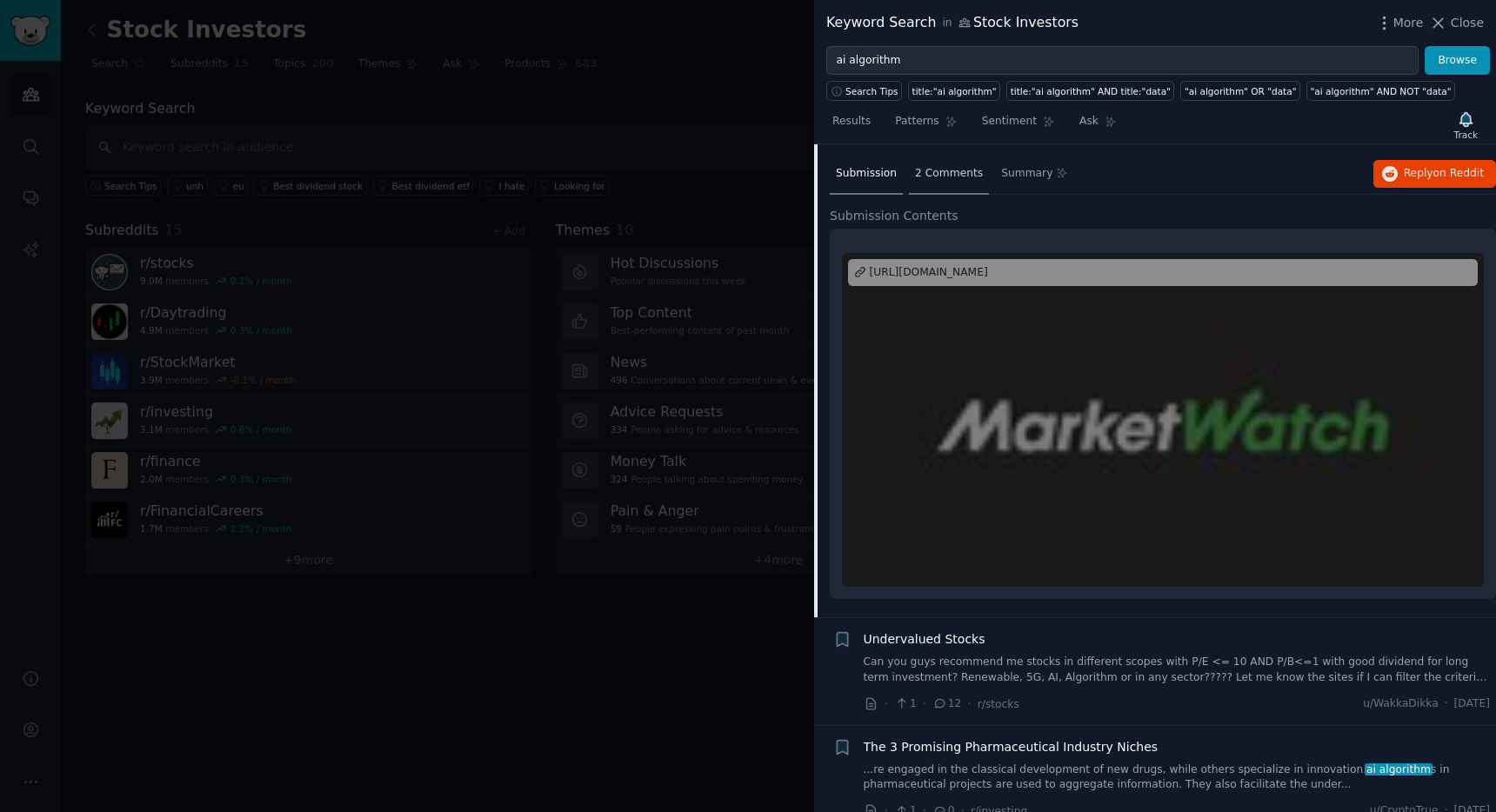
click at [952, 166] on span "2 Comments" at bounding box center [948, 174] width 68 height 16
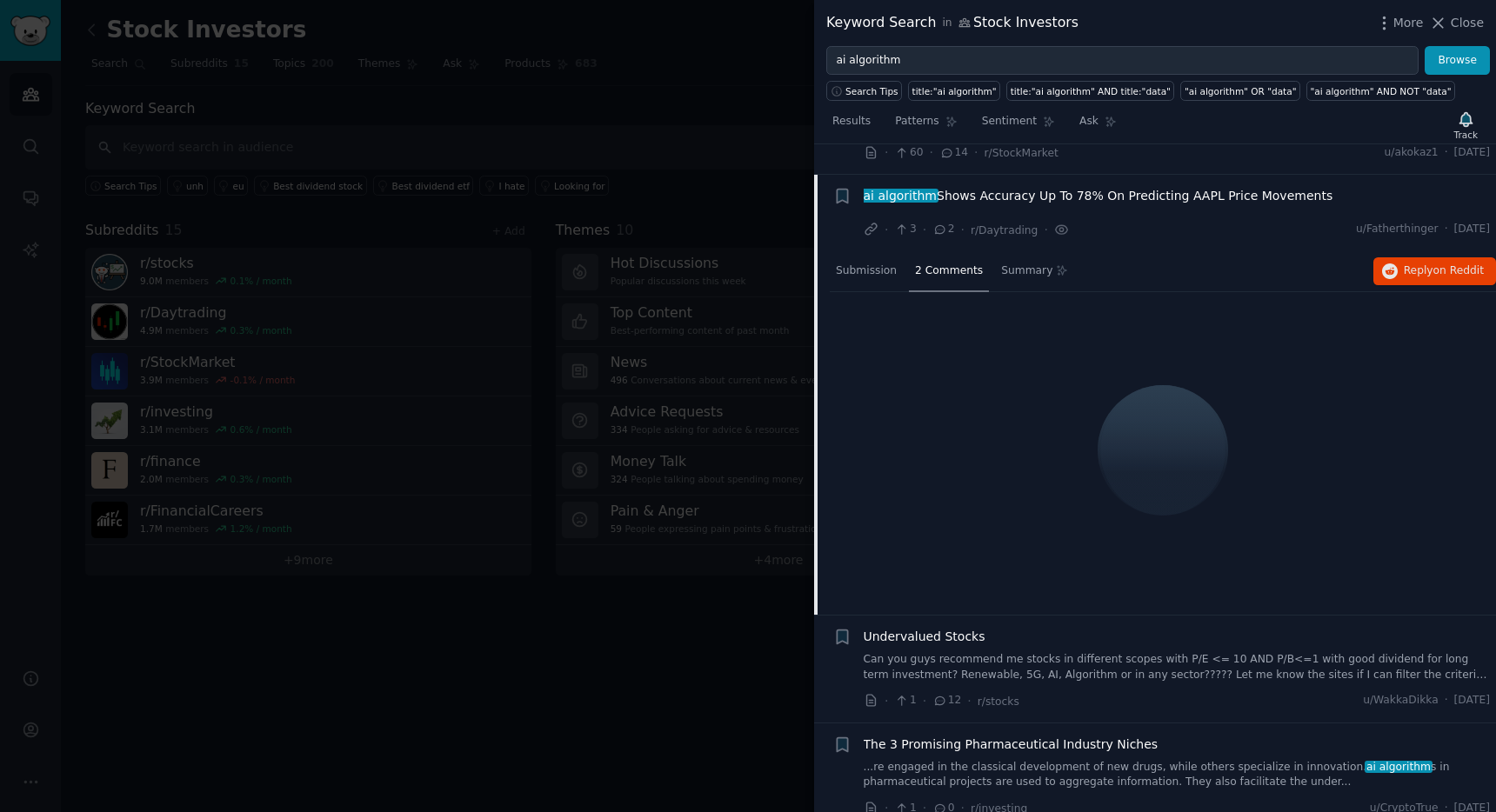
scroll to position [4122, 0]
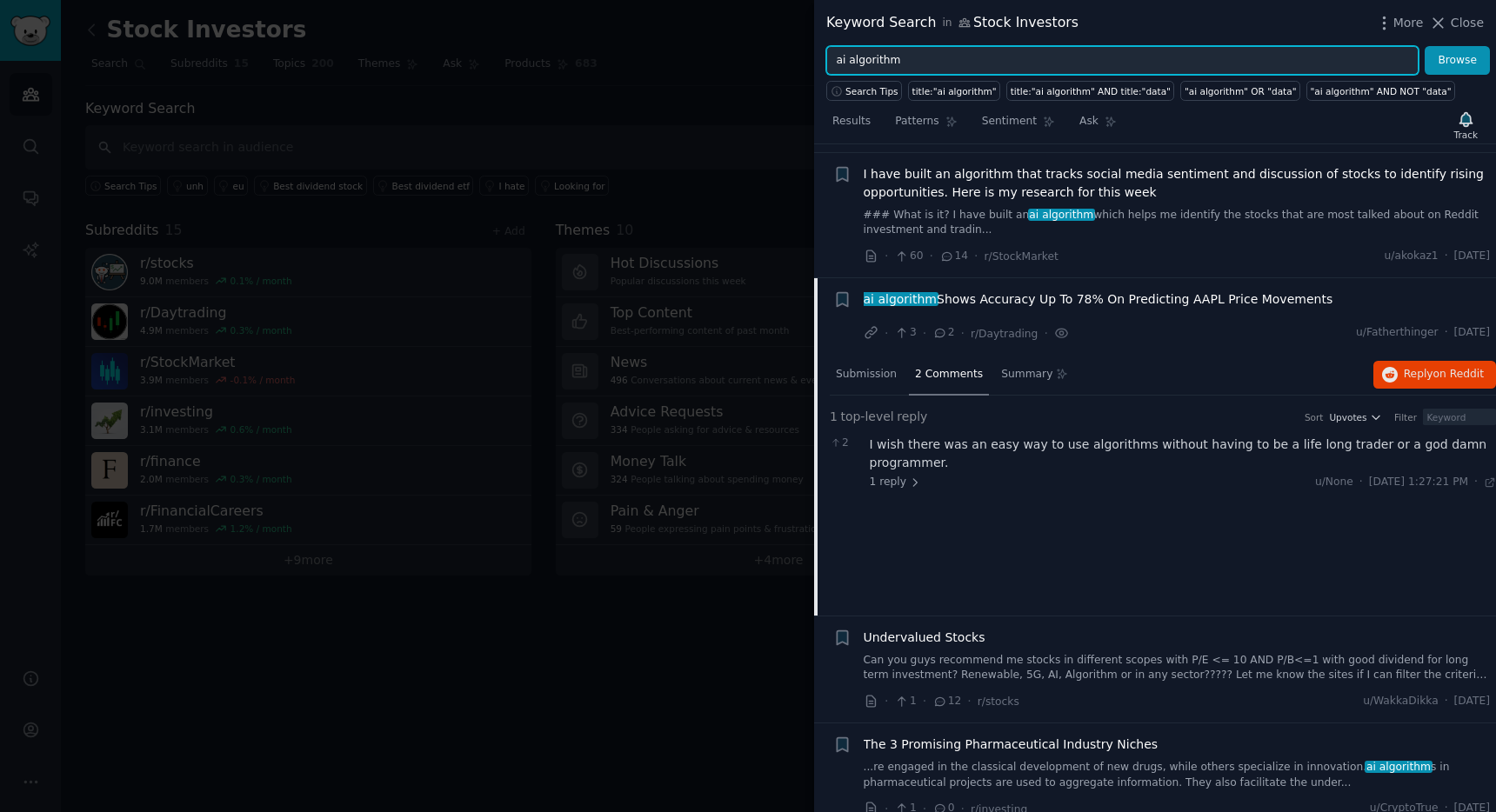
drag, startPoint x: 914, startPoint y: 63, endPoint x: 817, endPoint y: 53, distance: 97.5
click at [817, 53] on div "ai algorithm Browse" at bounding box center [1155, 61] width 682 height 29
click at [1424, 46] on button "Browse" at bounding box center [1457, 61] width 65 height 29
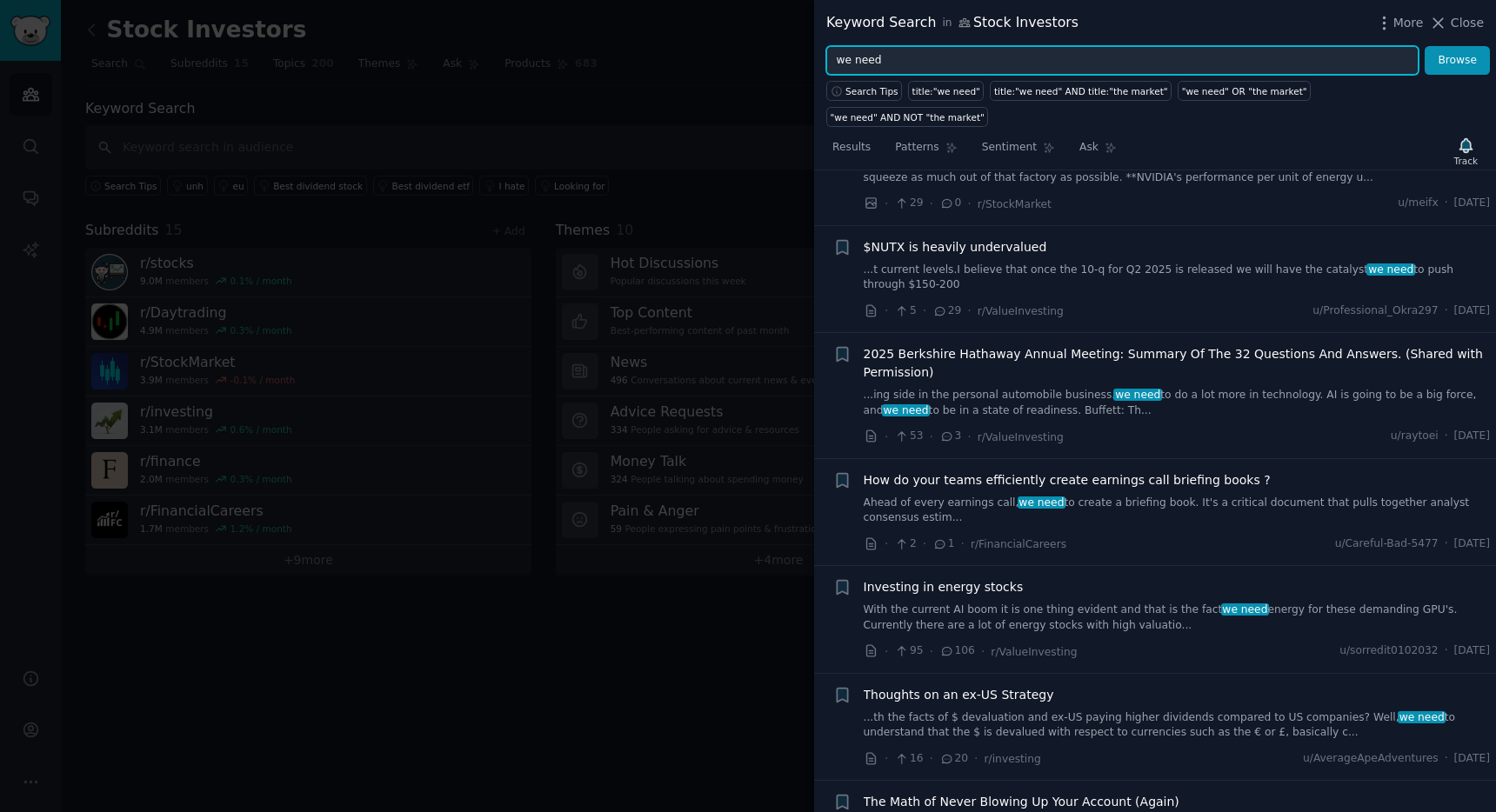
scroll to position [421, 0]
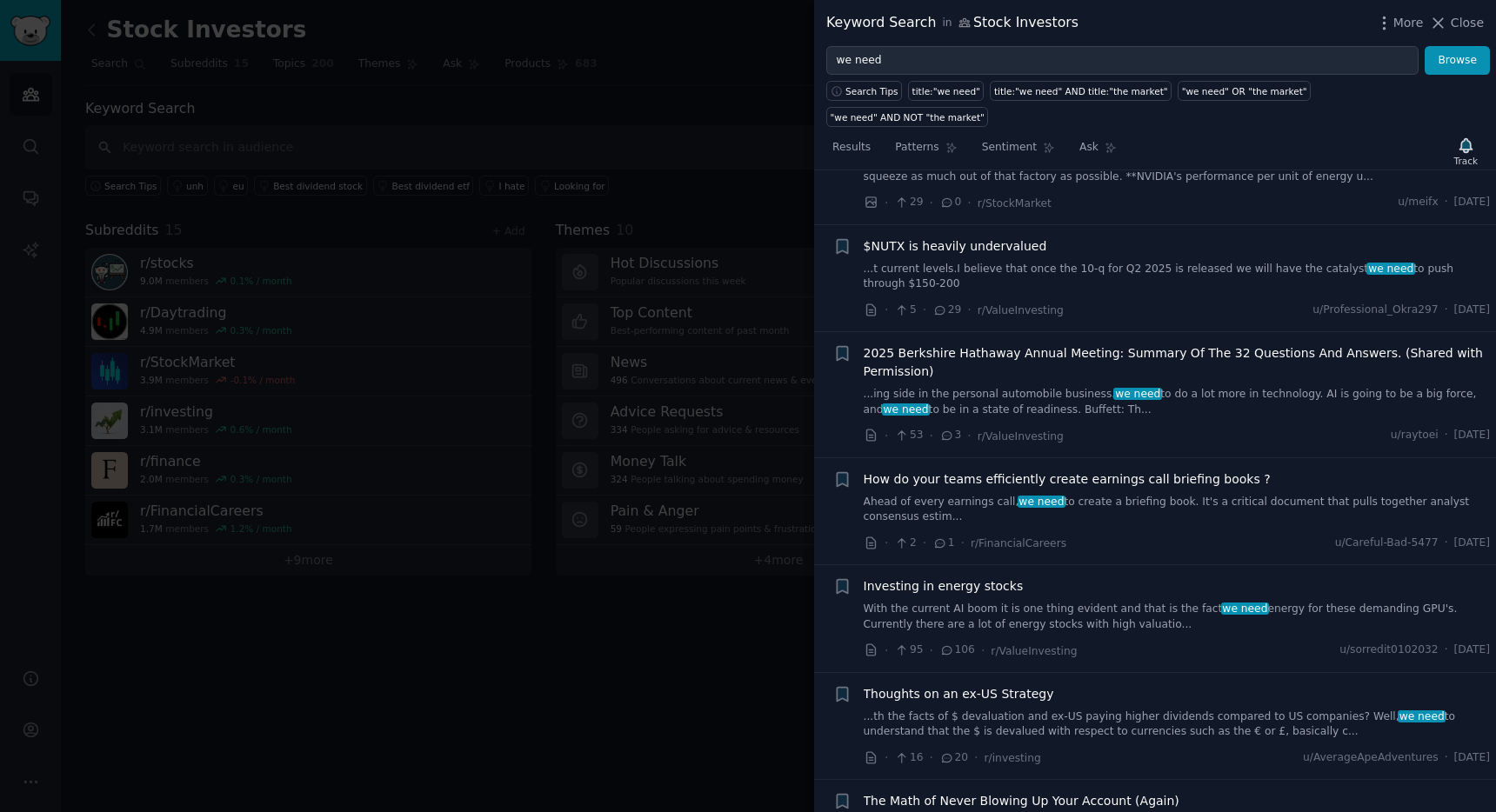
click at [1235, 344] on span "2025 Berkshire Hathaway Annual Meeting: Summary Of The 32 Questions And Answers…" at bounding box center [1177, 362] width 628 height 36
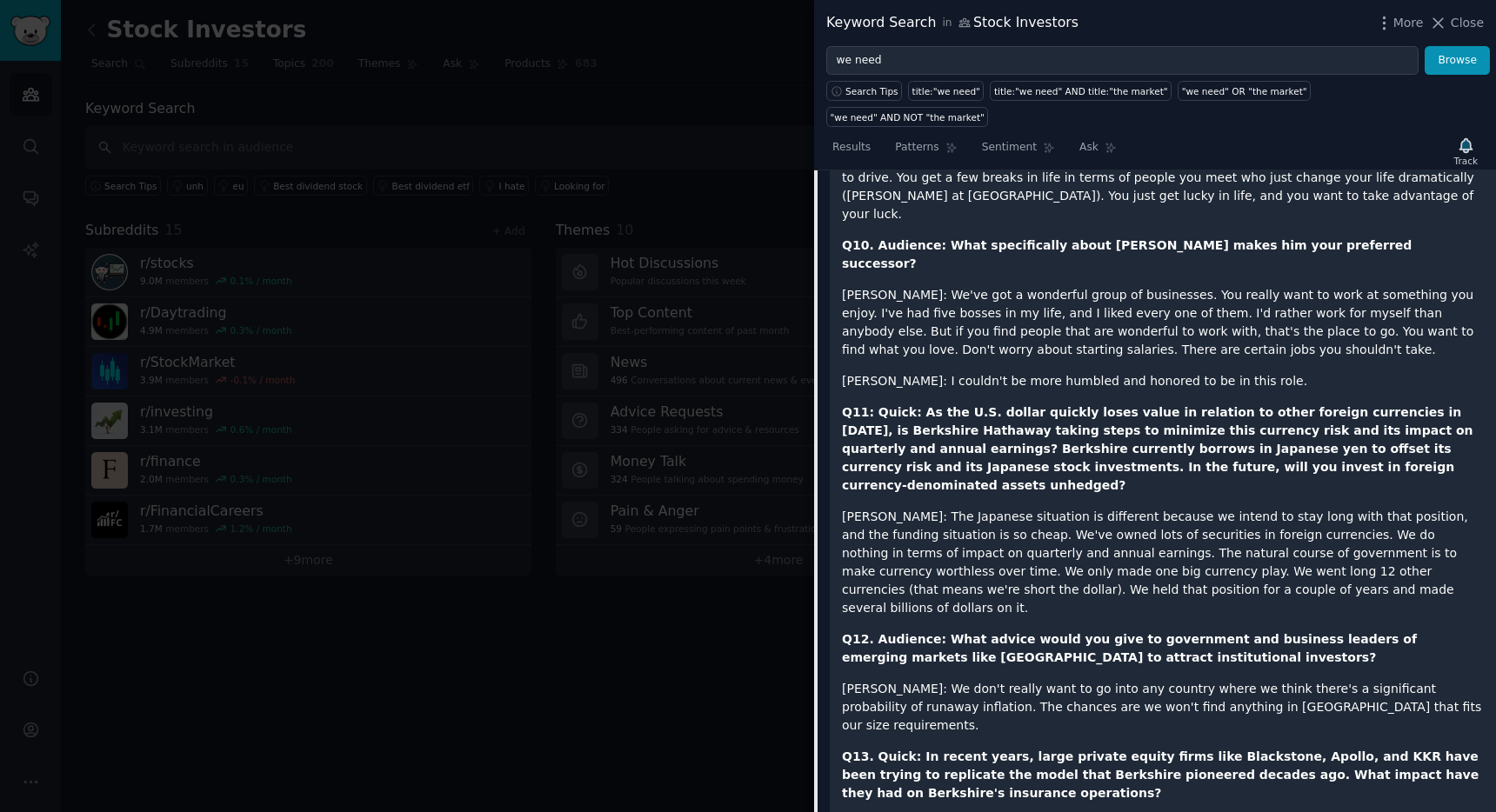
scroll to position [2947, 0]
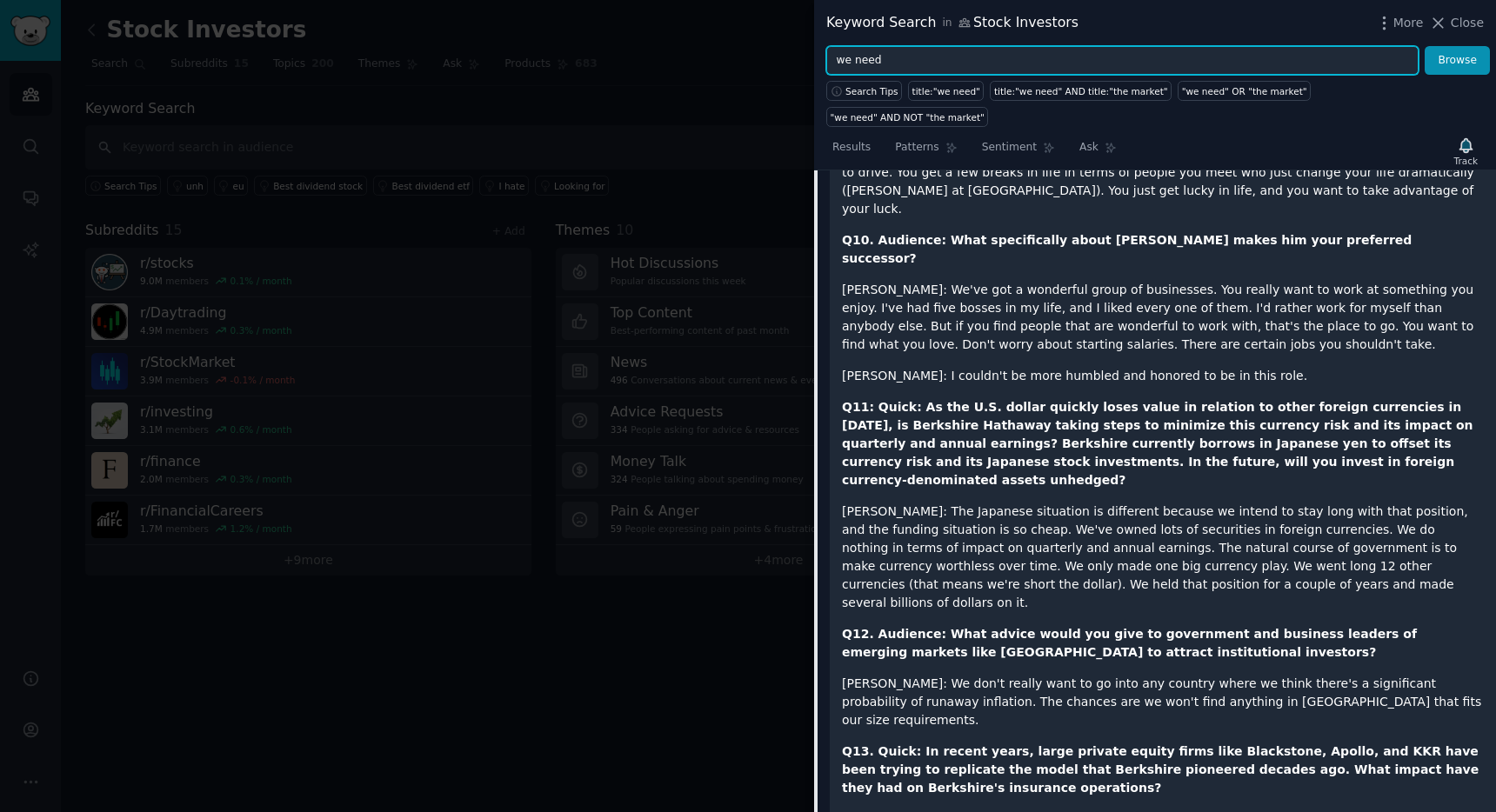
drag, startPoint x: 905, startPoint y: 54, endPoint x: 821, endPoint y: 55, distance: 84.0
click at [821, 55] on div "we need Browse" at bounding box center [1155, 61] width 682 height 29
type input "game changer"
click at [1424, 46] on button "Browse" at bounding box center [1457, 61] width 65 height 29
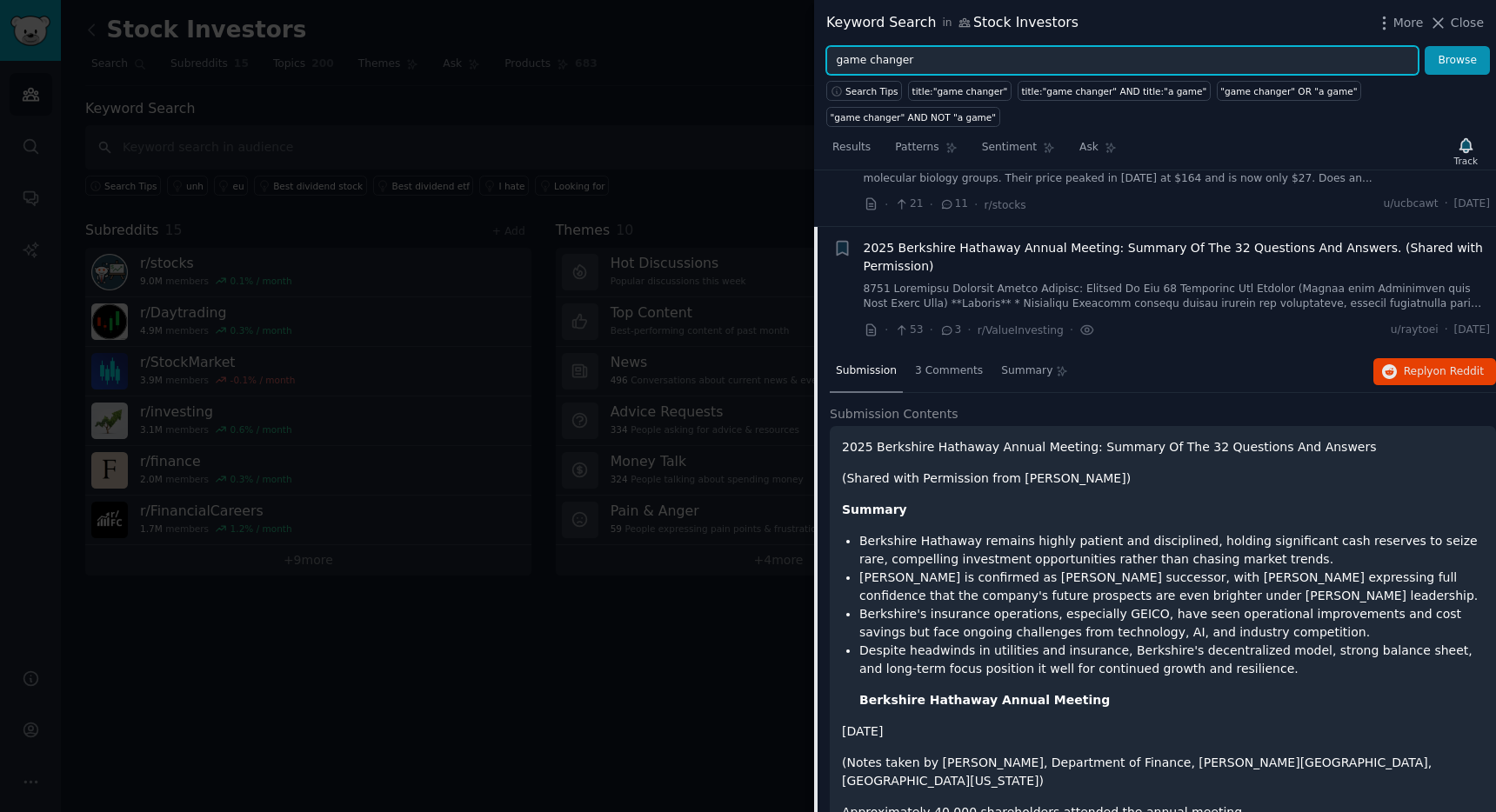
scroll to position [399, 0]
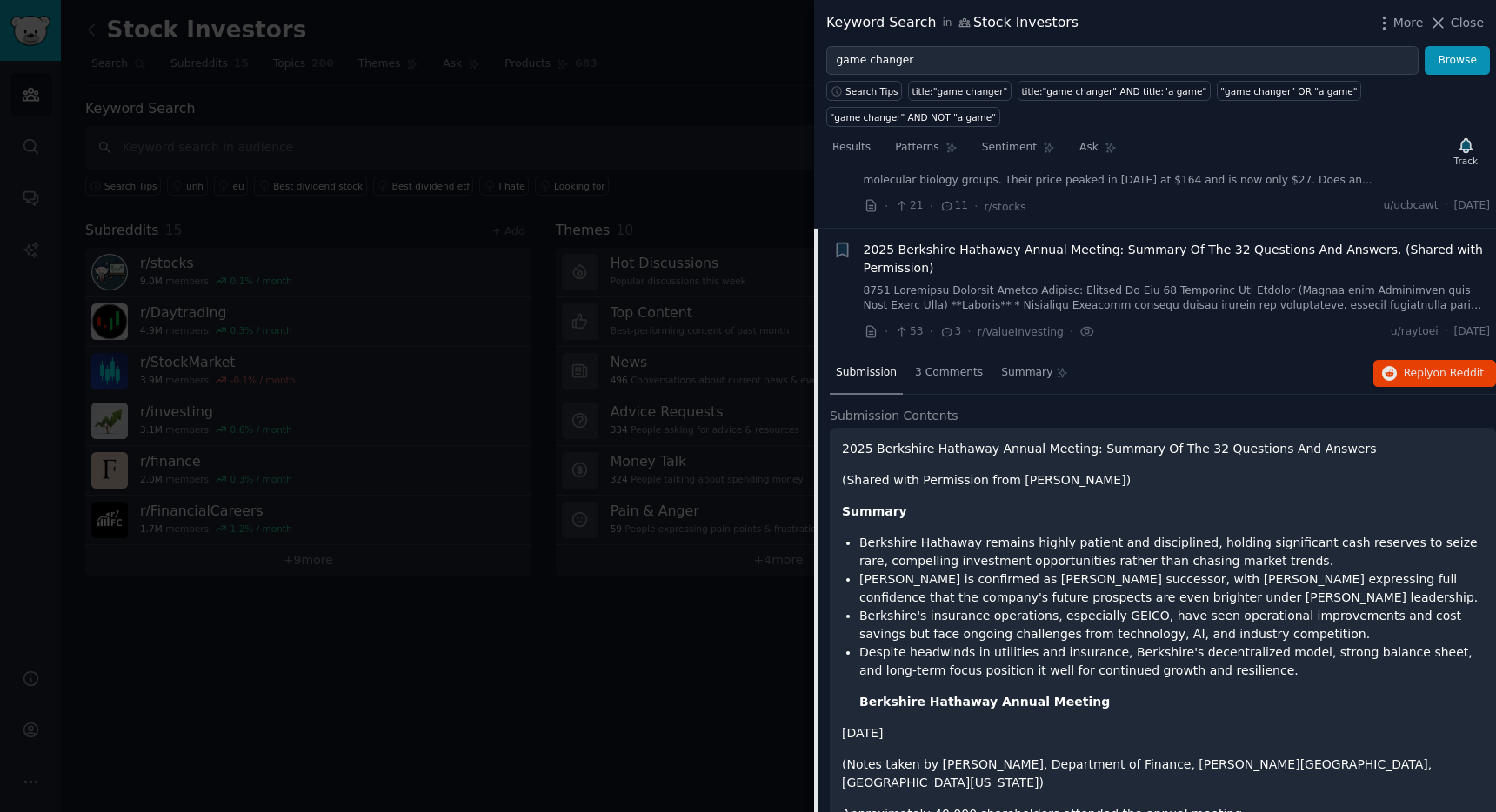
click at [971, 242] on span "2025 Berkshire Hathaway Annual Meeting: Summary Of The 32 Questions And Answers…" at bounding box center [1177, 259] width 628 height 36
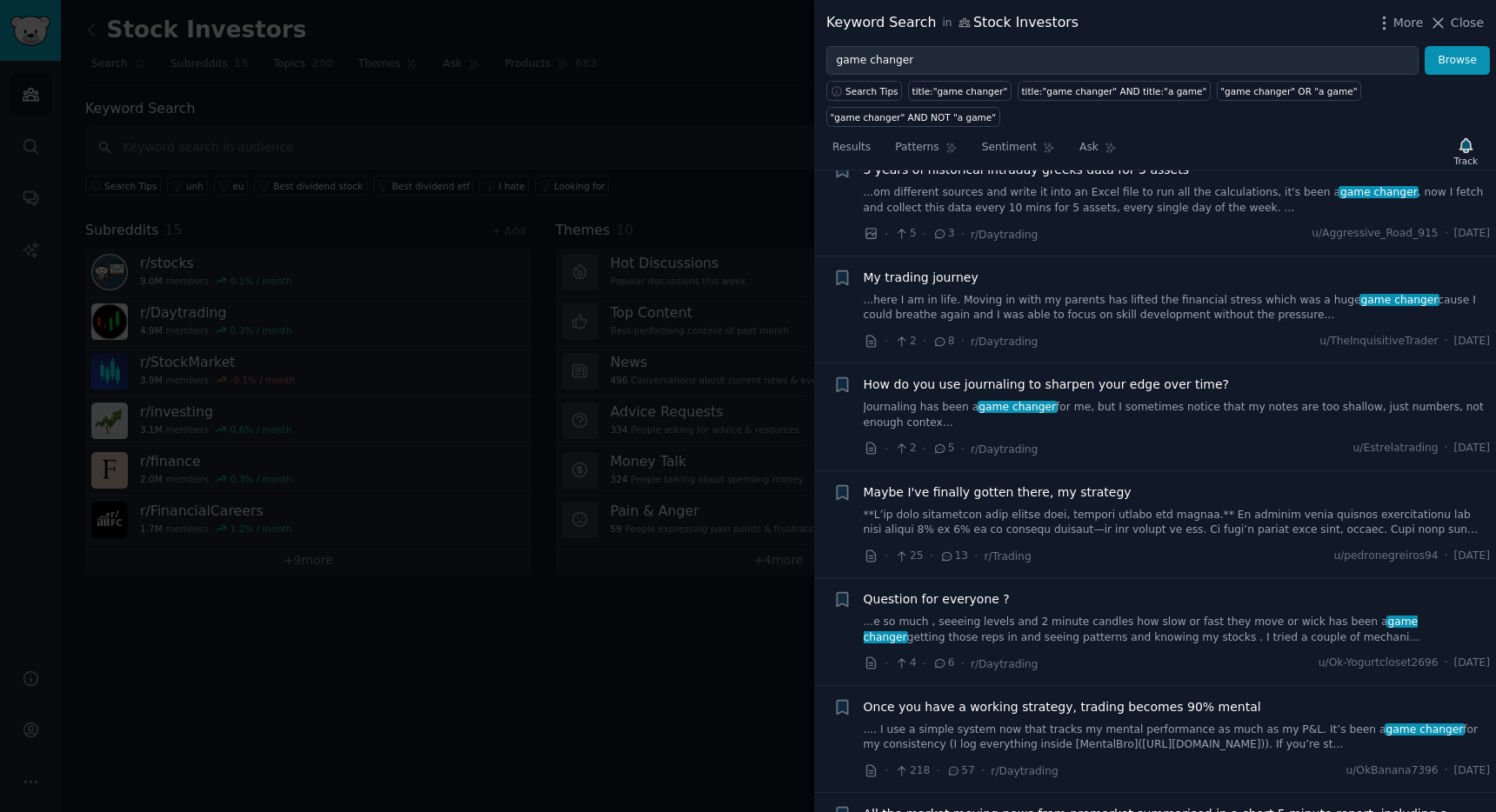
scroll to position [638, 0]
